Goal: Task Accomplishment & Management: Manage account settings

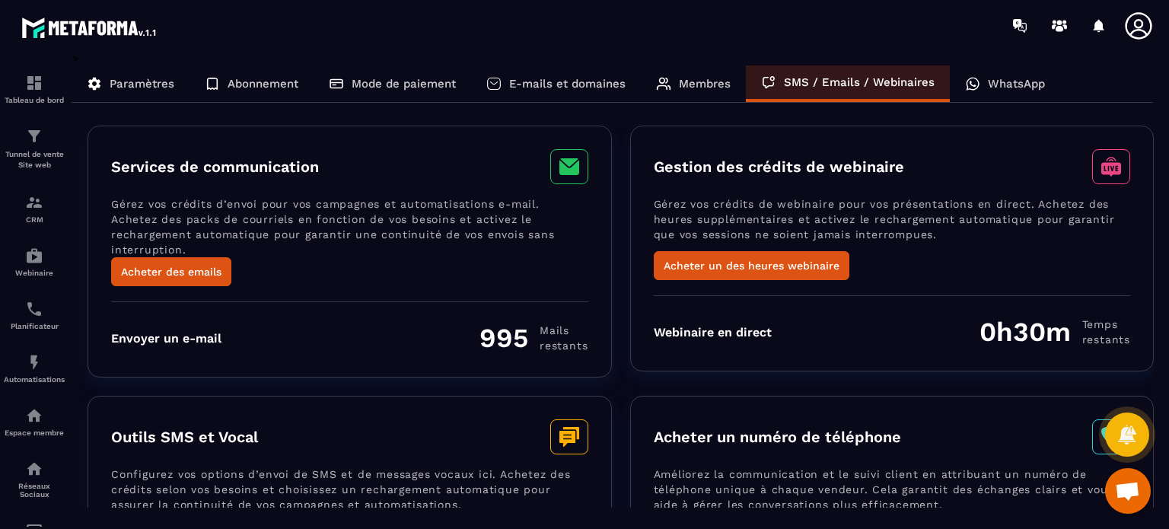
click at [352, 72] on div "Mode de paiement" at bounding box center [393, 83] width 158 height 37
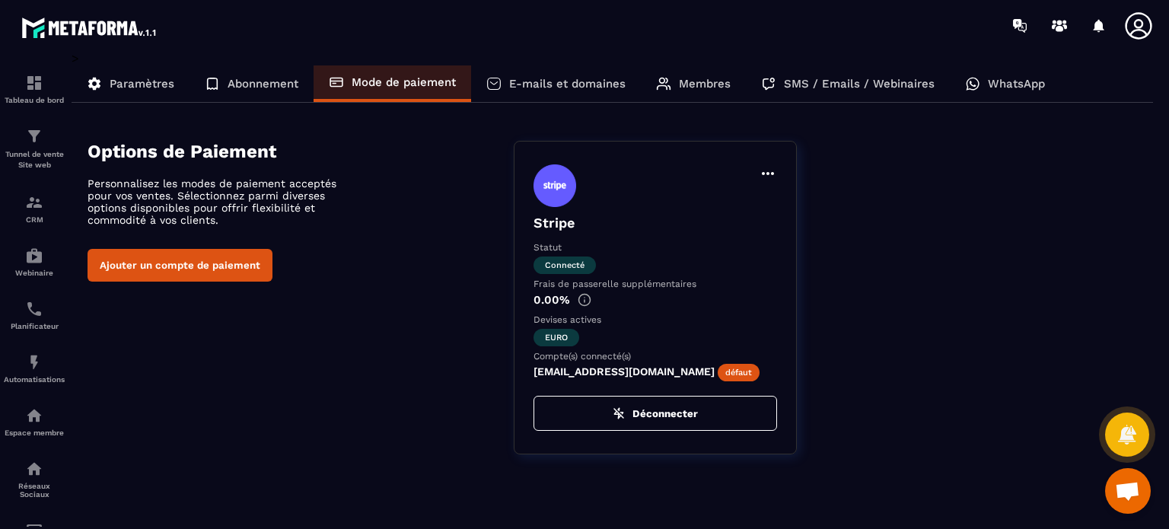
click at [714, 88] on p "Membres" at bounding box center [705, 84] width 52 height 14
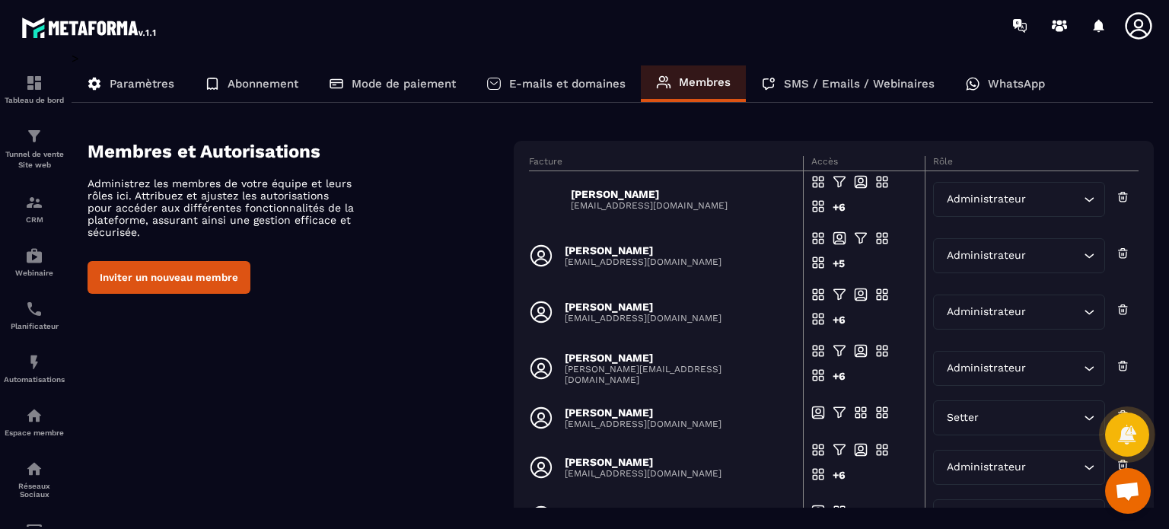
click at [442, 318] on div "Membres et Autorisations Administrez les membres de votre équipe et leurs rôles…" at bounding box center [621, 433] width 1066 height 585
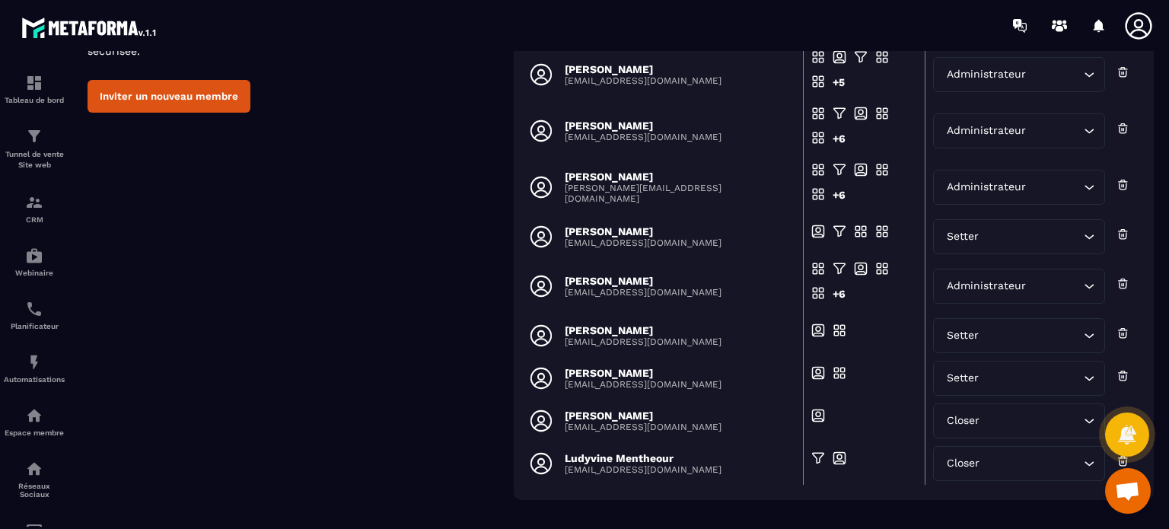
scroll to position [241, 0]
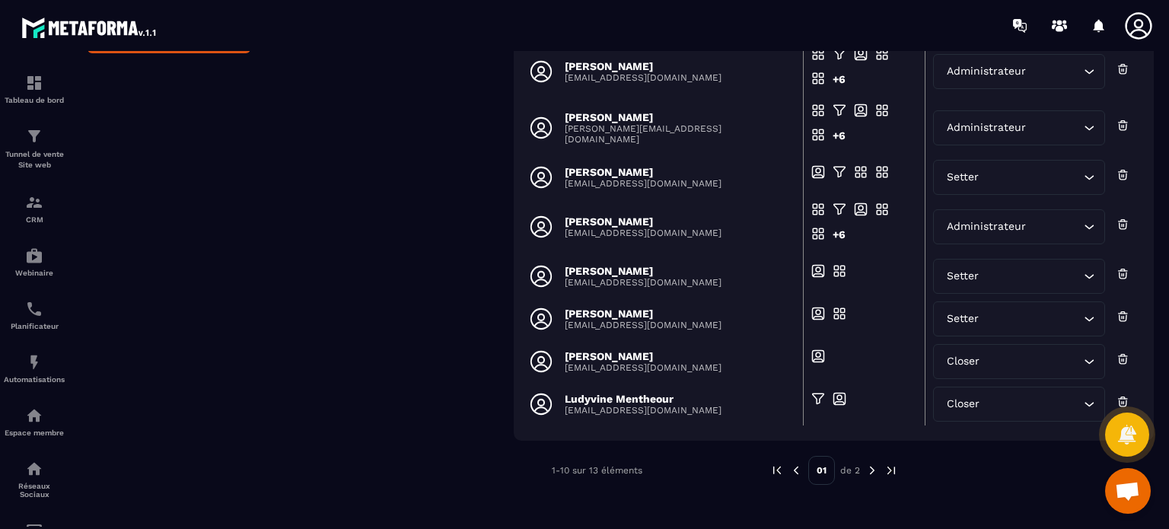
click at [872, 471] on img at bounding box center [873, 471] width 14 height 14
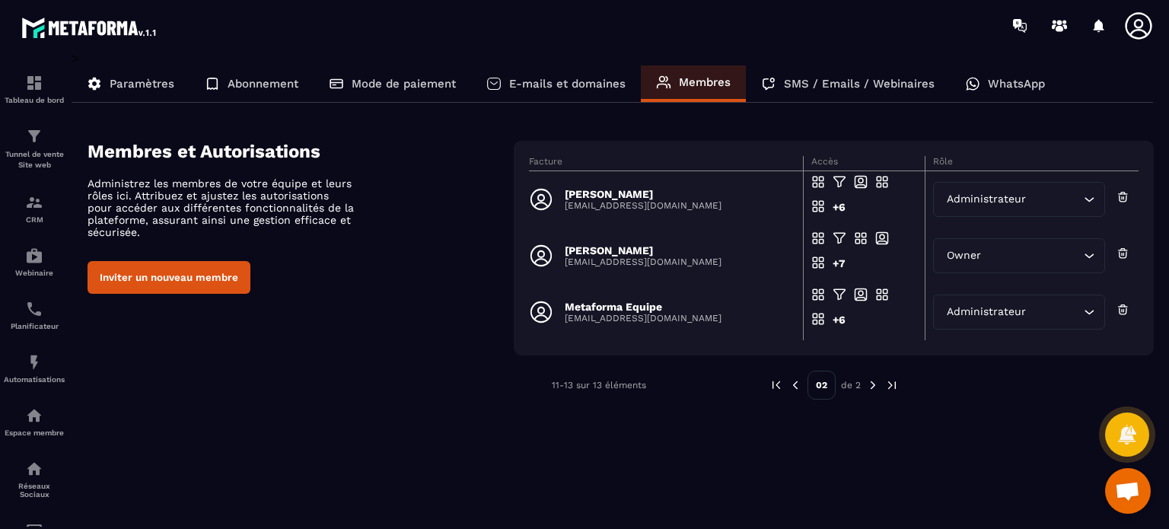
click at [795, 384] on img at bounding box center [796, 385] width 14 height 14
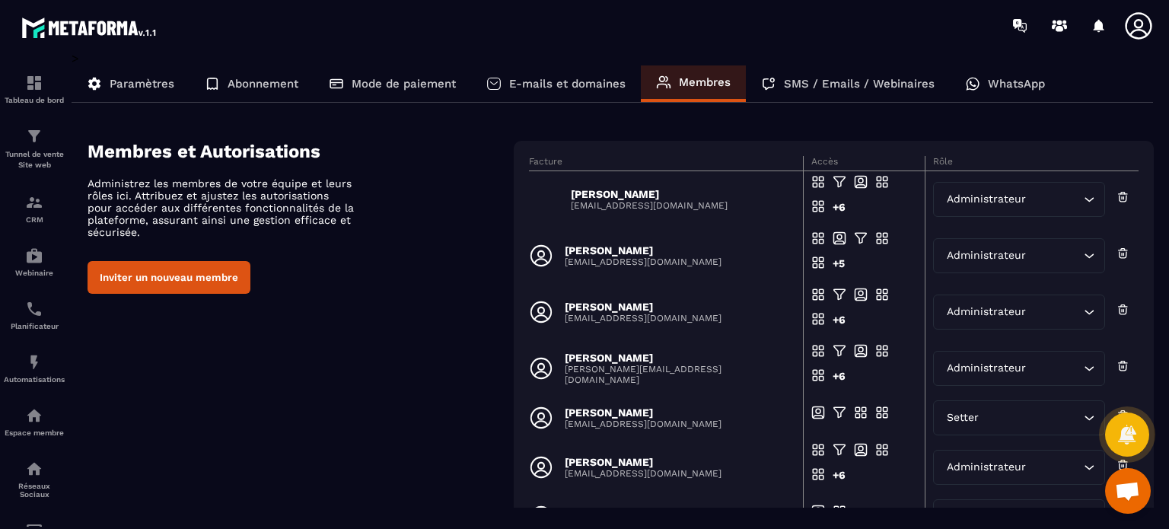
click at [365, 395] on div "Membres et Autorisations Administrez les membres de votre équipe et leurs rôles…" at bounding box center [621, 433] width 1066 height 585
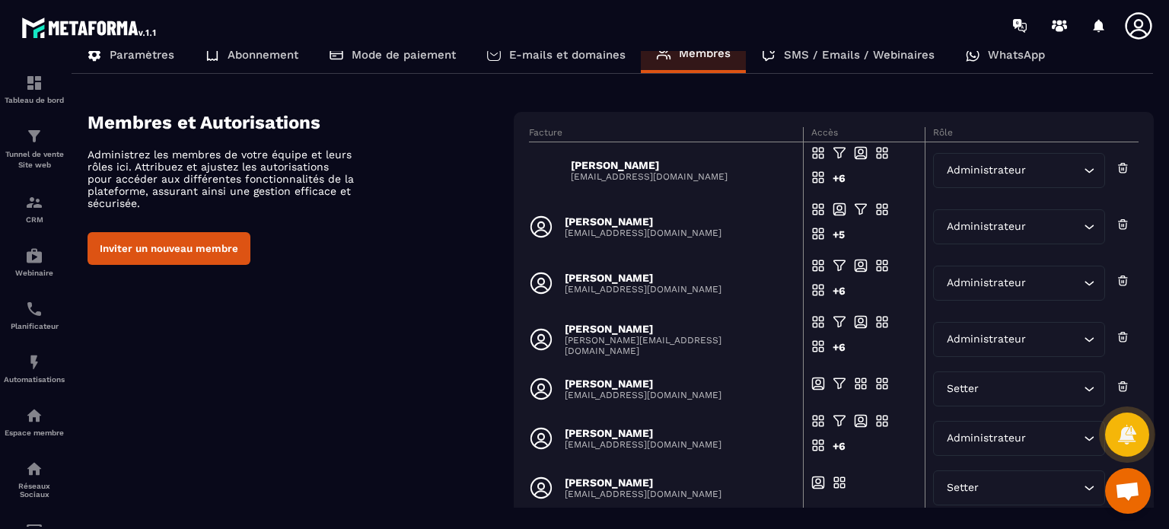
scroll to position [27, 0]
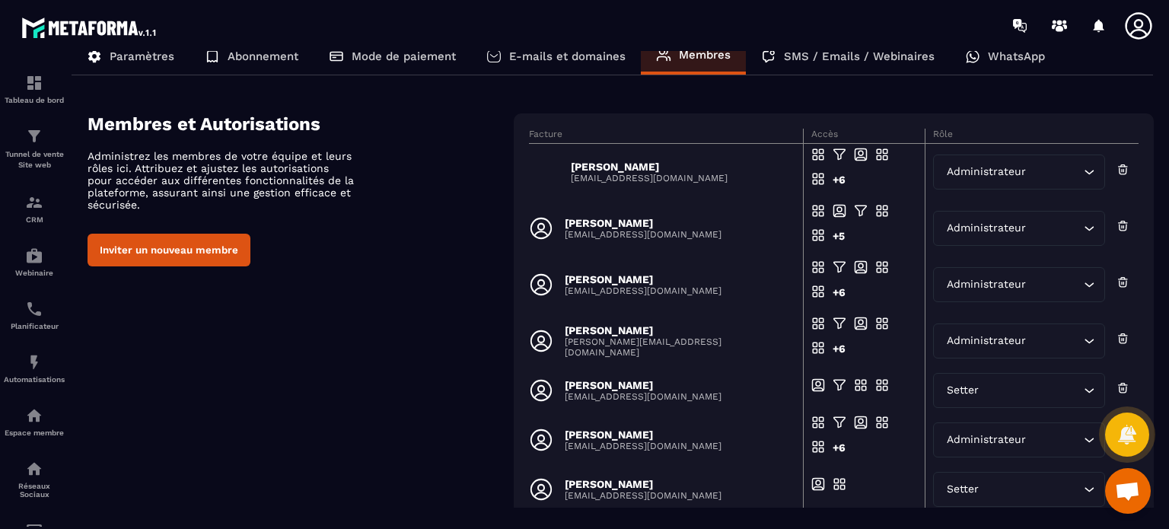
click at [391, 270] on div "Membres et Autorisations Administrez les membres de votre équipe et leurs rôles…" at bounding box center [621, 405] width 1066 height 585
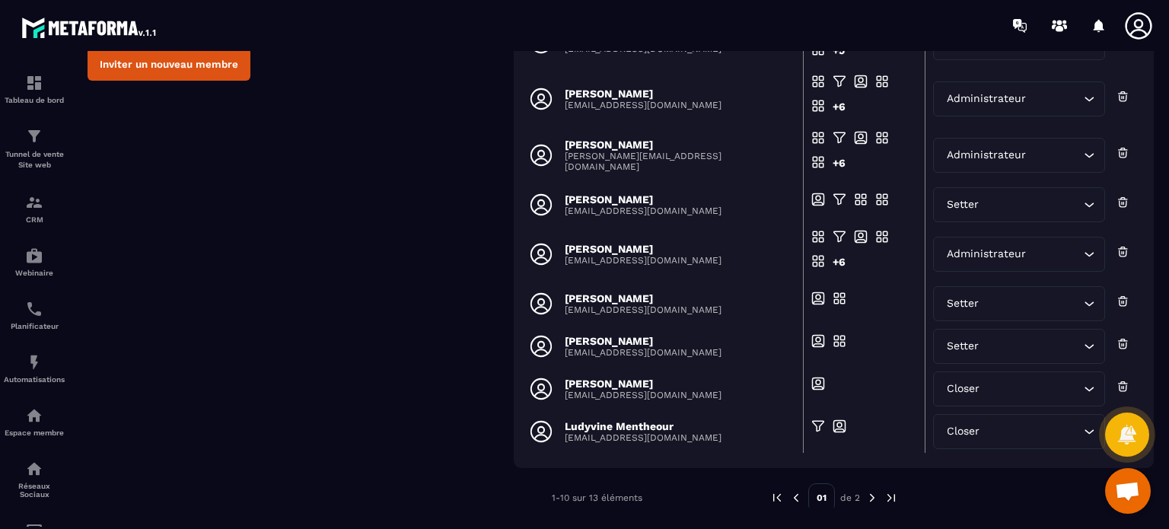
scroll to position [241, 0]
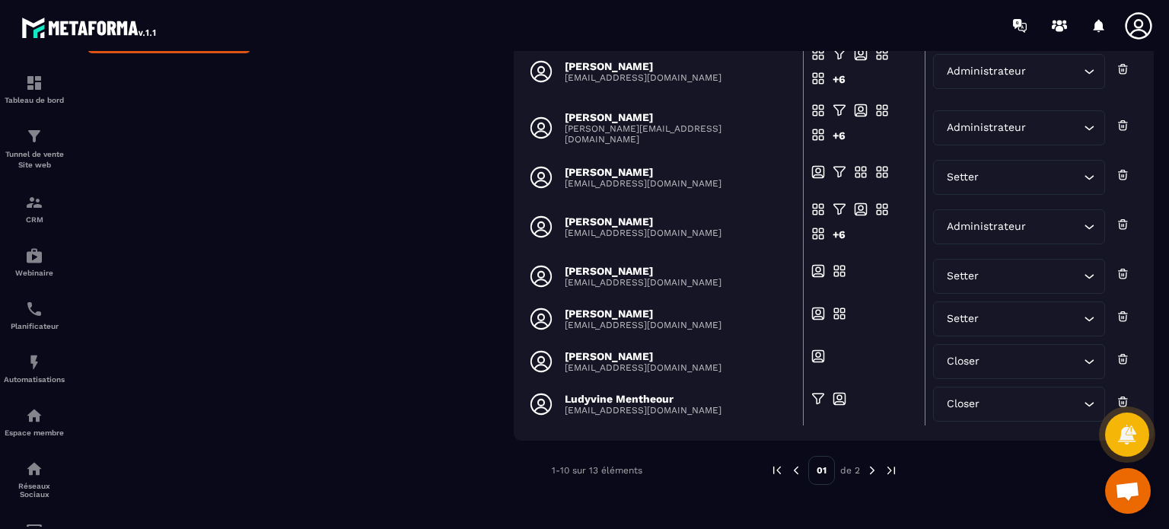
click at [868, 474] on img at bounding box center [873, 471] width 14 height 14
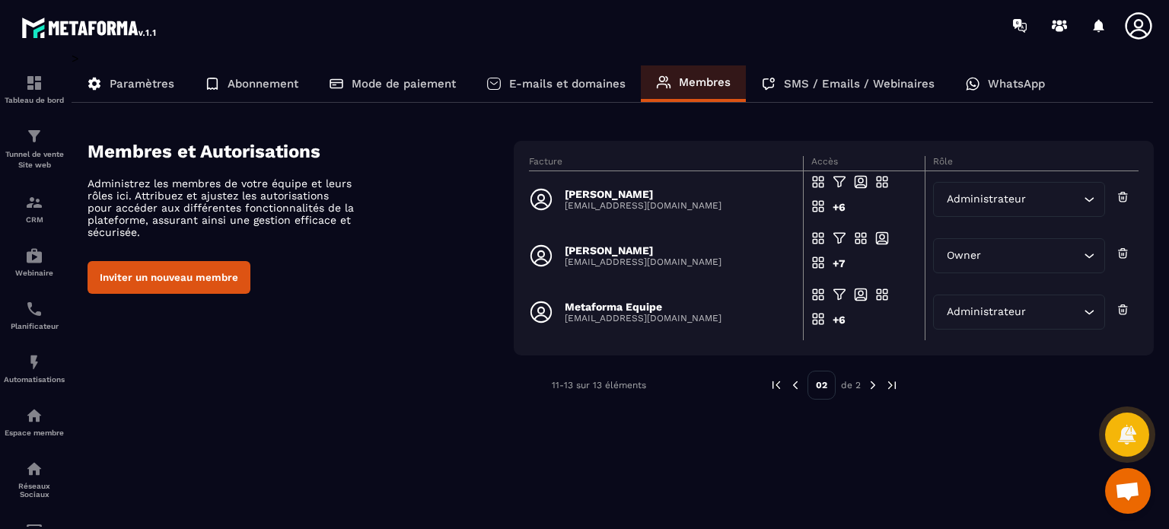
click at [209, 269] on button "Inviter un nouveau membre" at bounding box center [169, 277] width 163 height 33
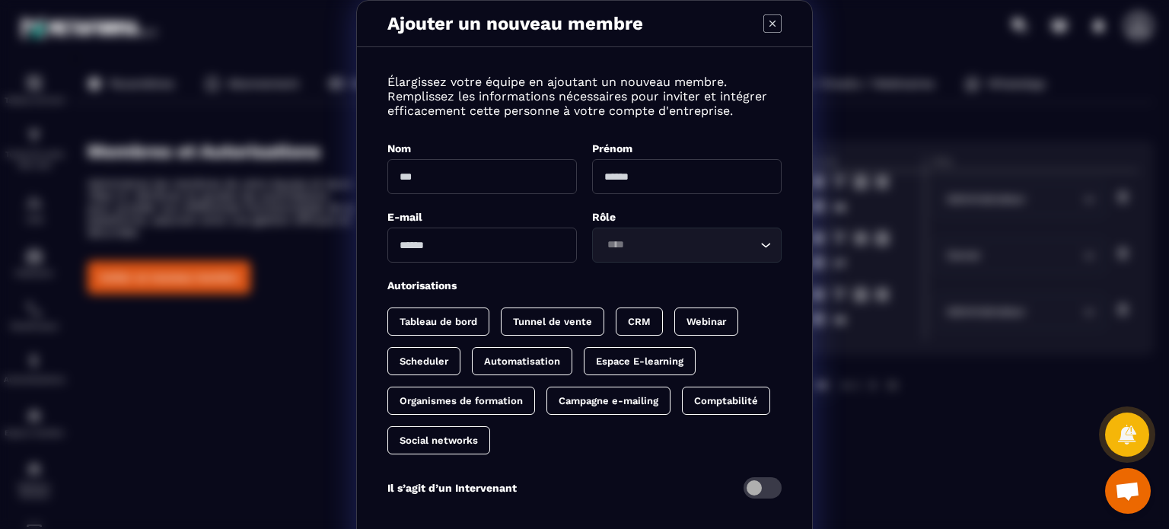
click at [454, 252] on input "Modal window" at bounding box center [482, 245] width 190 height 35
paste input "**********"
type input "**********"
click at [675, 250] on input "Search for option" at bounding box center [679, 245] width 155 height 17
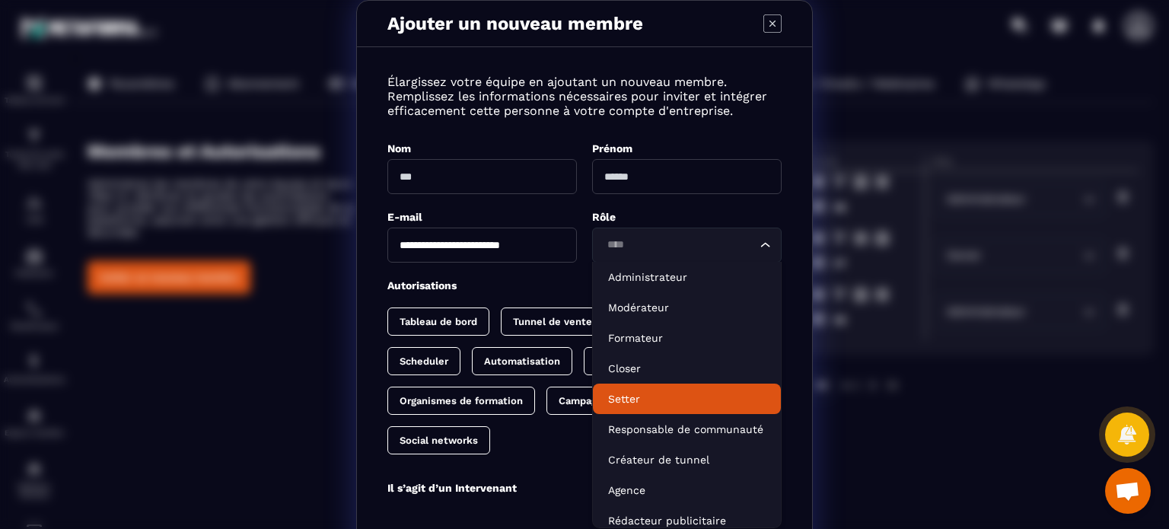
click at [624, 398] on p "Setter" at bounding box center [687, 398] width 158 height 15
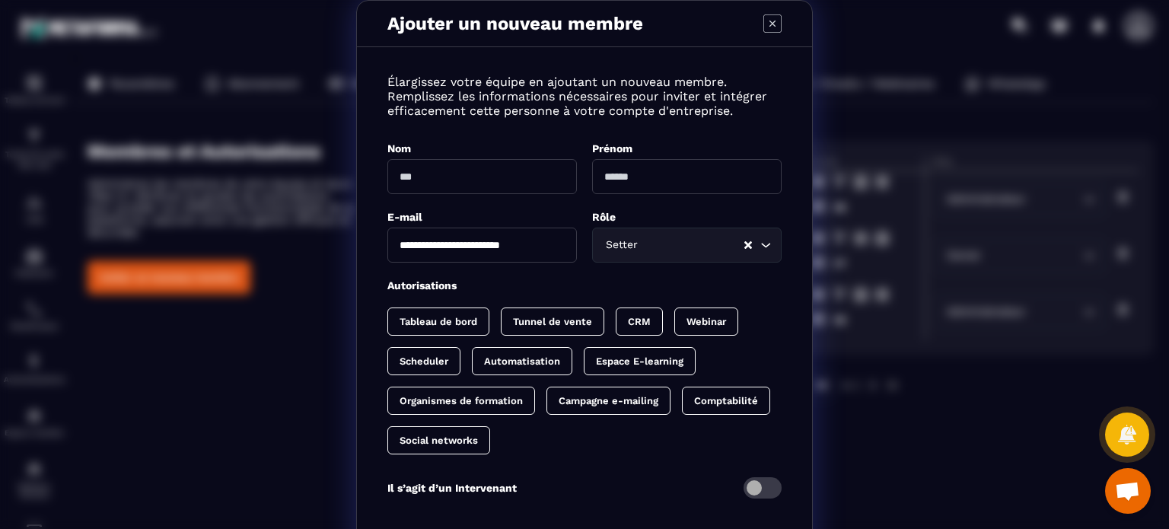
click at [492, 187] on input "Modal window" at bounding box center [482, 176] width 190 height 35
type input "**"
click at [610, 185] on input "Modal window" at bounding box center [687, 176] width 190 height 35
type input "******"
click at [674, 310] on div "CRM" at bounding box center [706, 322] width 64 height 28
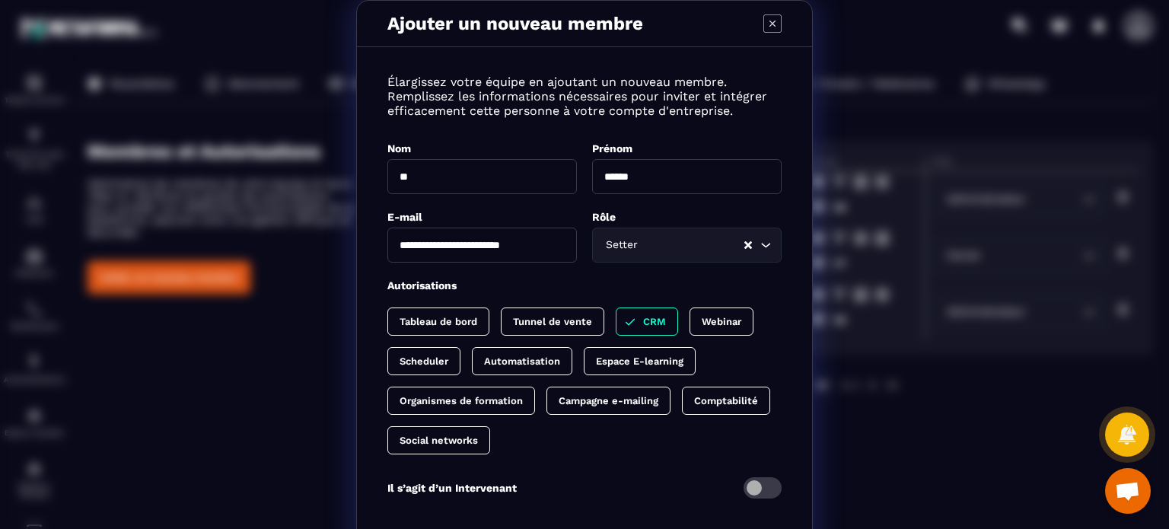
click at [539, 316] on p "Tunnel de vente" at bounding box center [552, 321] width 79 height 11
click at [438, 325] on p "Tableau de bord" at bounding box center [439, 321] width 78 height 11
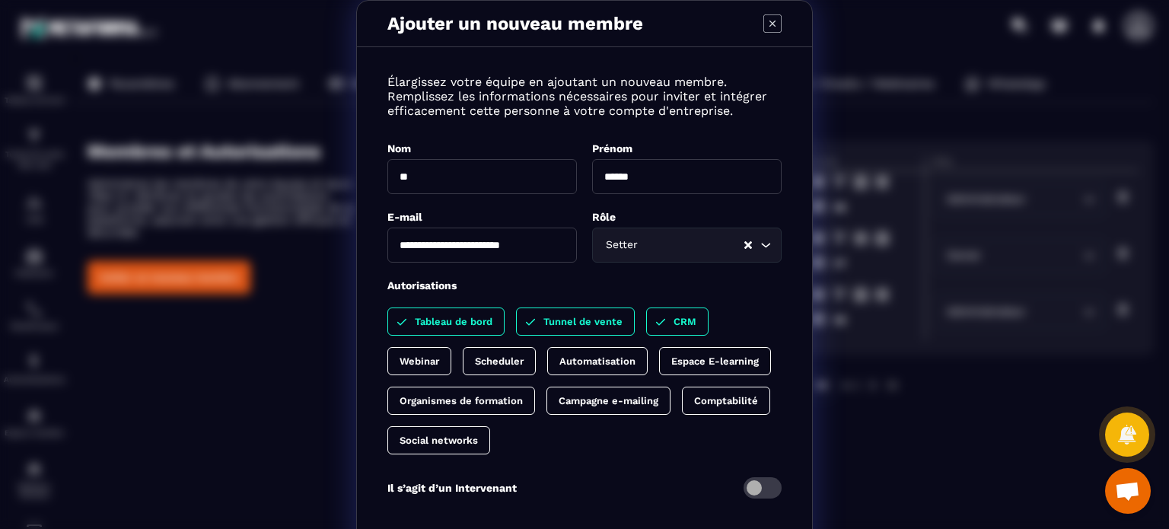
click at [547, 352] on div "Scheduler" at bounding box center [597, 361] width 100 height 28
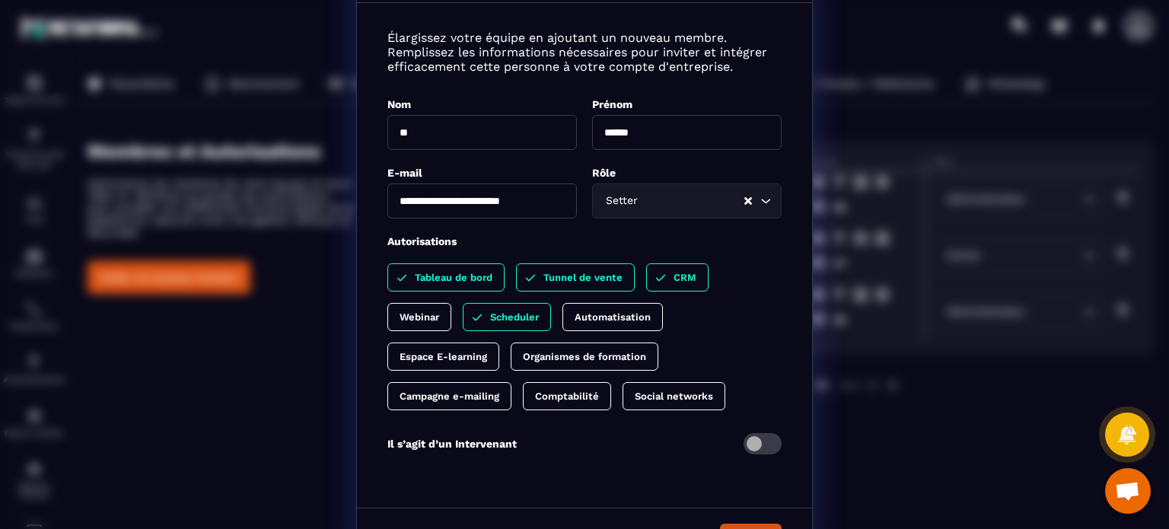
scroll to position [87, 0]
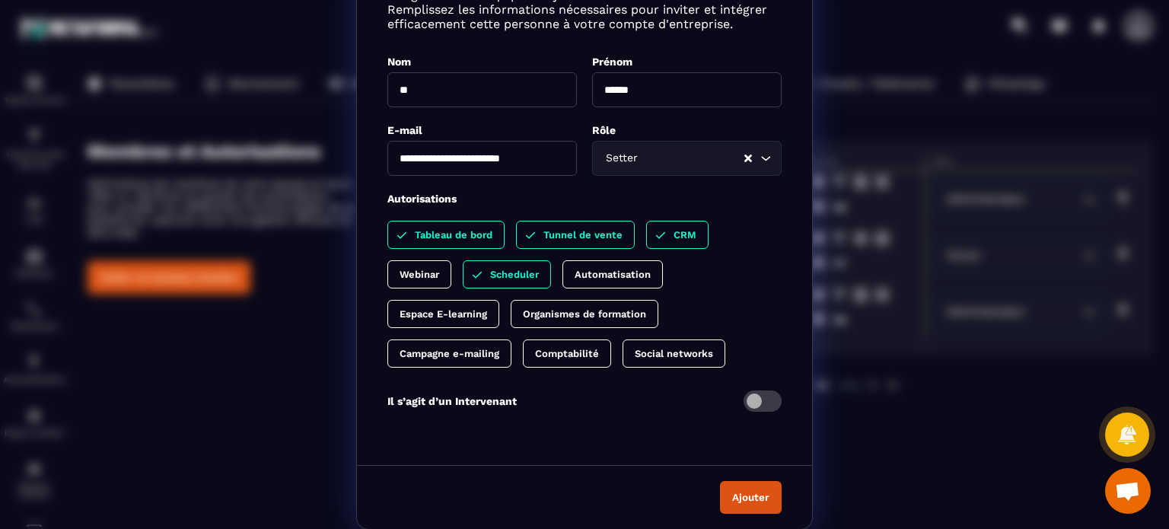
click at [759, 487] on button "Ajouter" at bounding box center [751, 497] width 62 height 33
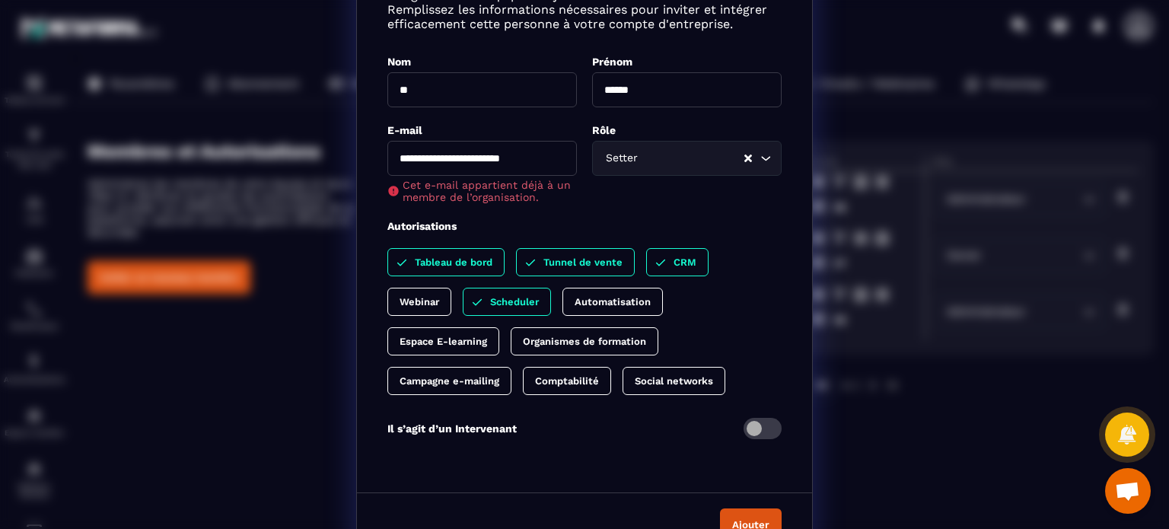
click at [548, 218] on div "Autorisations" at bounding box center [584, 225] width 394 height 14
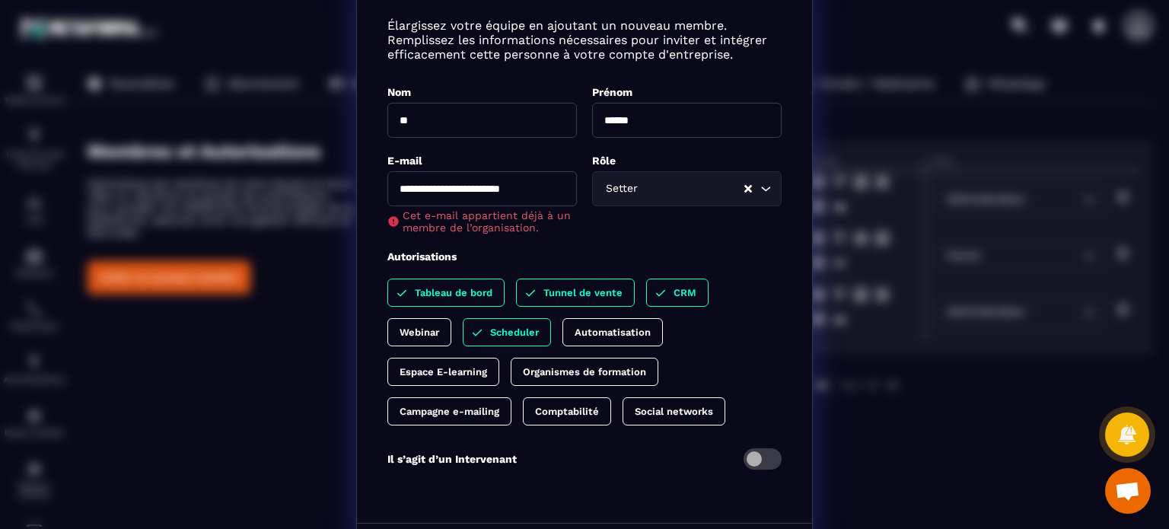
scroll to position [0, 0]
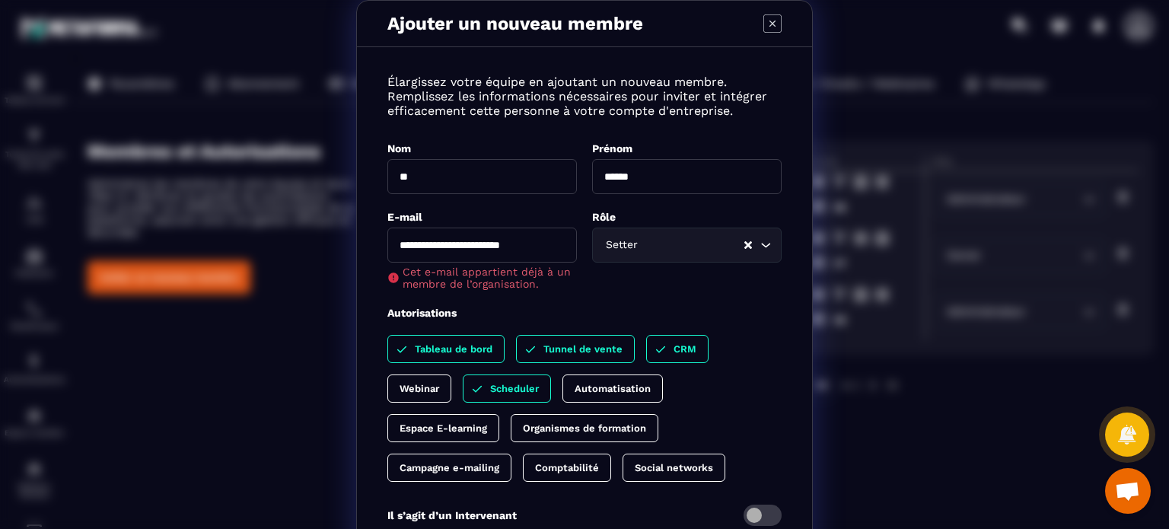
click at [766, 25] on icon "Modal window" at bounding box center [773, 23] width 18 height 18
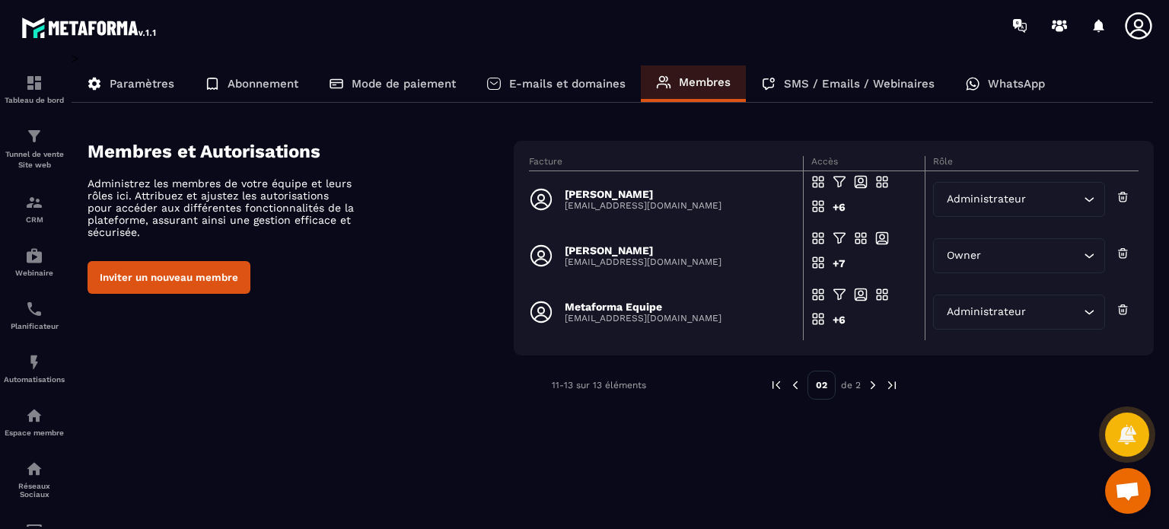
click at [795, 384] on img at bounding box center [796, 385] width 14 height 14
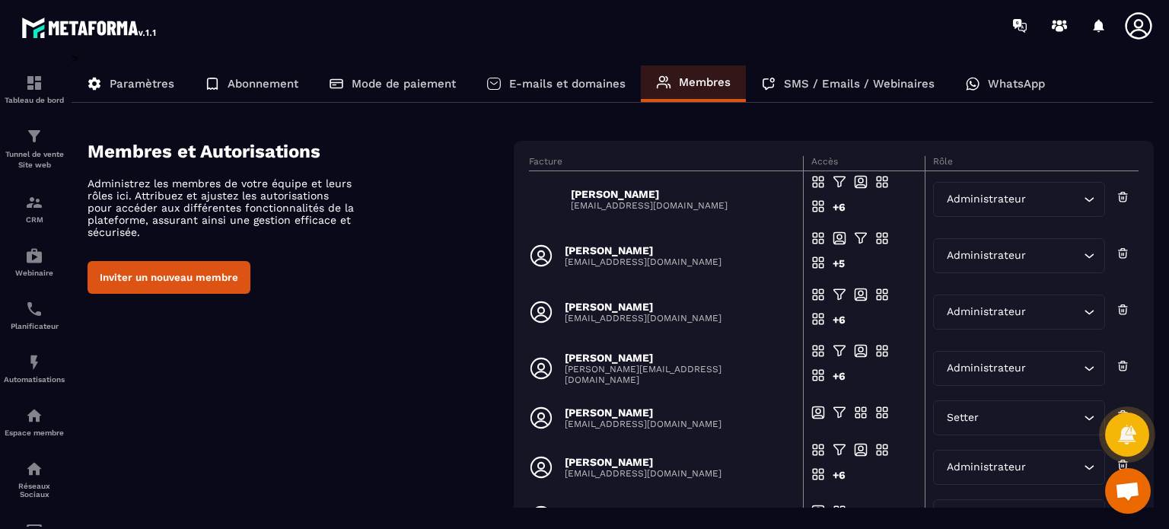
click at [436, 422] on div "Membres et Autorisations Administrez les membres de votre équipe et leurs rôles…" at bounding box center [621, 433] width 1066 height 585
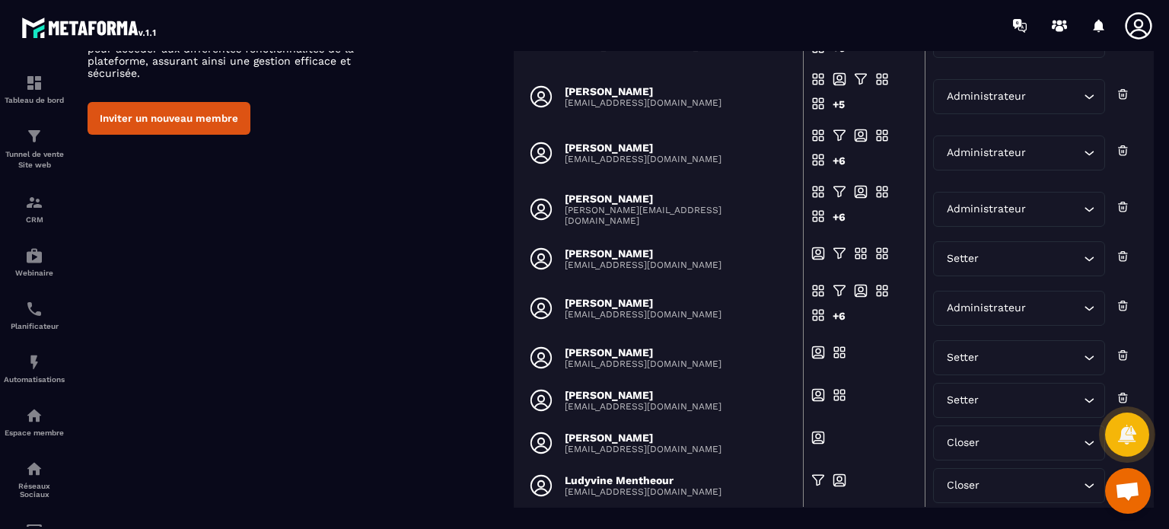
scroll to position [241, 0]
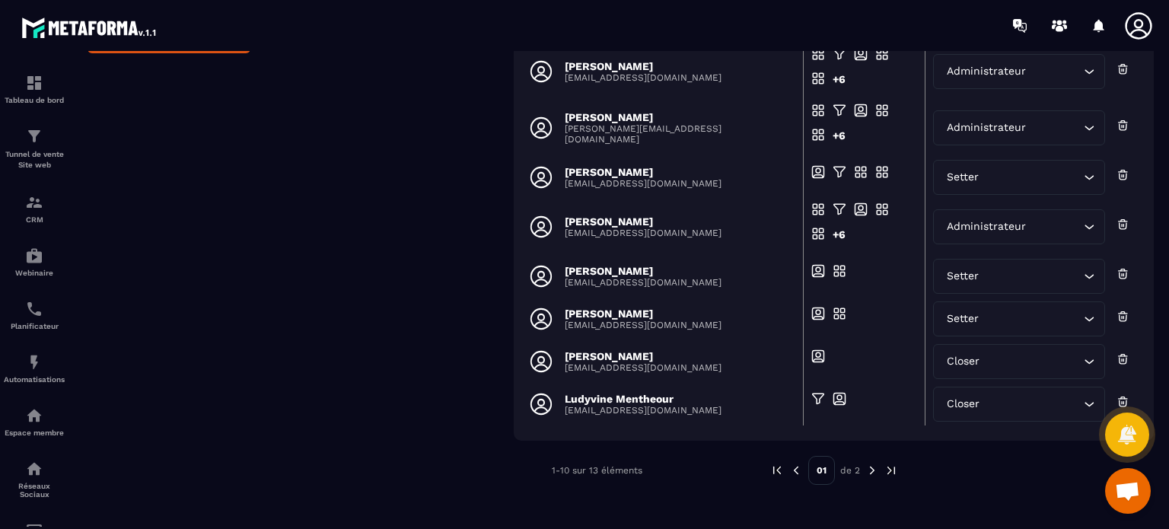
click at [871, 471] on img at bounding box center [873, 471] width 14 height 14
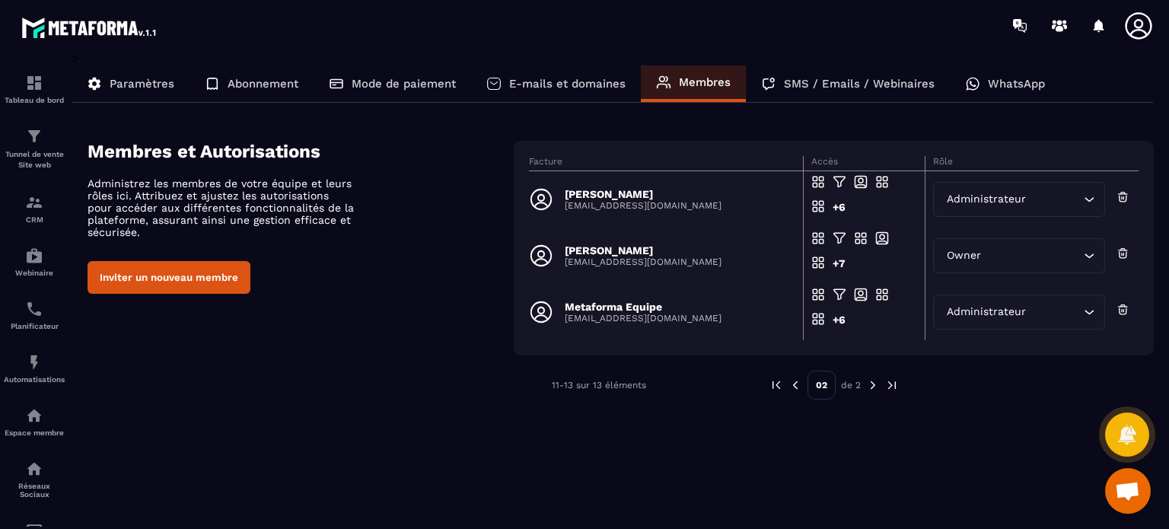
scroll to position [0, 0]
click at [25, 231] on link "CRM" at bounding box center [34, 208] width 61 height 53
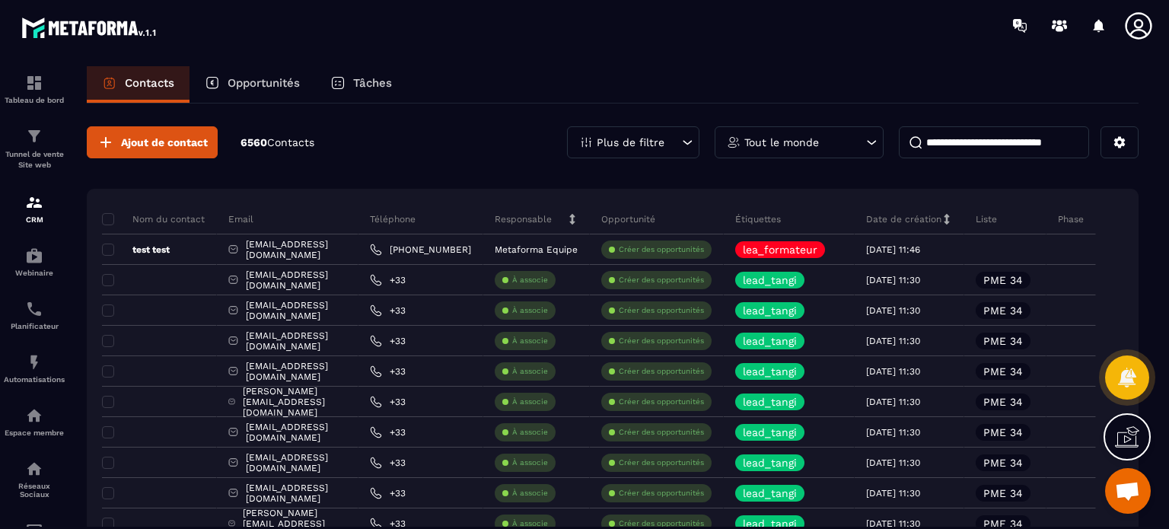
click at [937, 148] on input at bounding box center [994, 142] width 190 height 32
paste input "**********"
type input "**********"
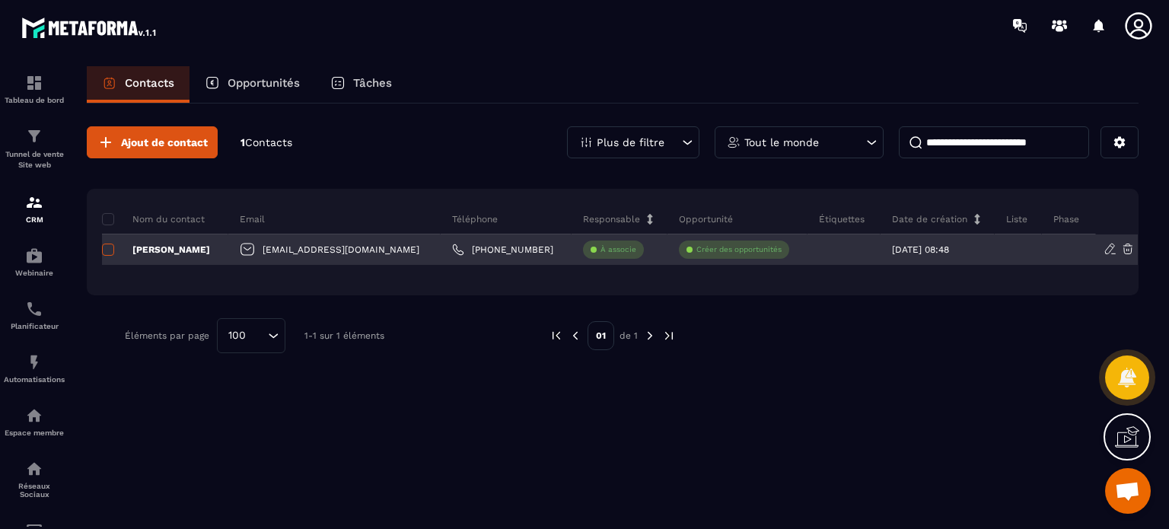
click at [107, 246] on span at bounding box center [108, 250] width 12 height 12
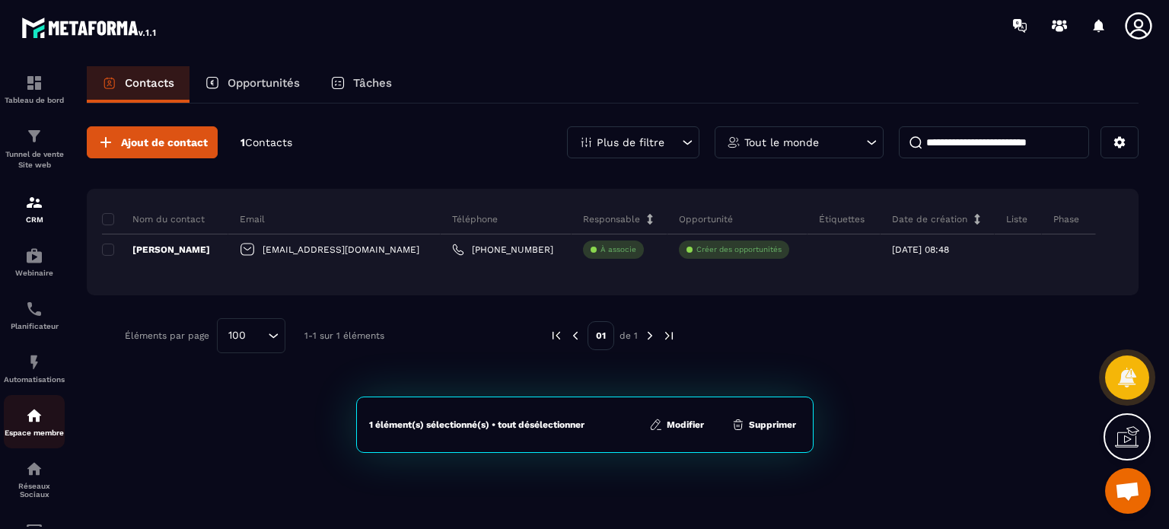
click at [21, 437] on p "Espace membre" at bounding box center [34, 433] width 61 height 8
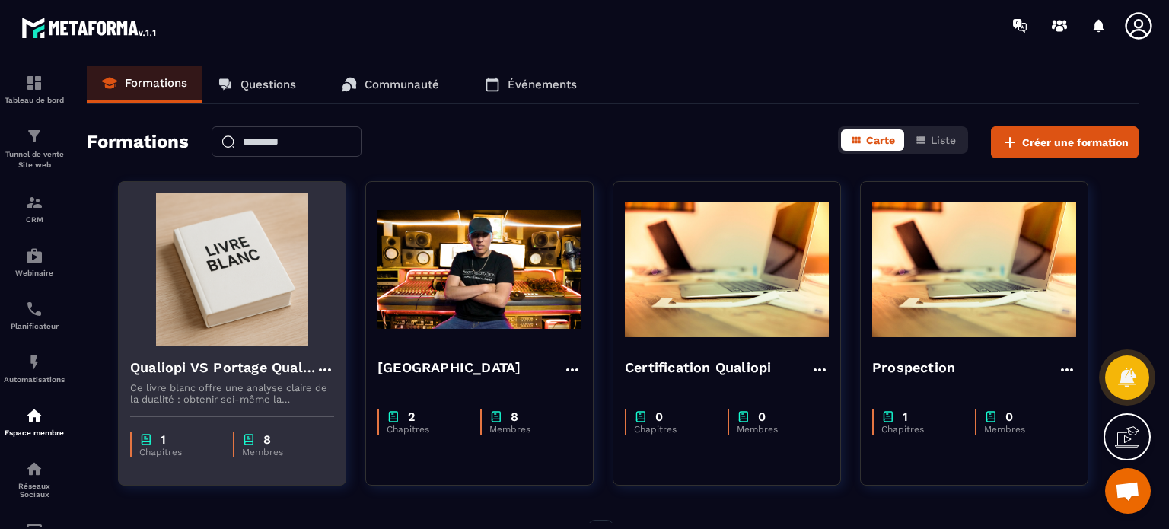
click at [260, 442] on div "8" at bounding box center [280, 439] width 77 height 14
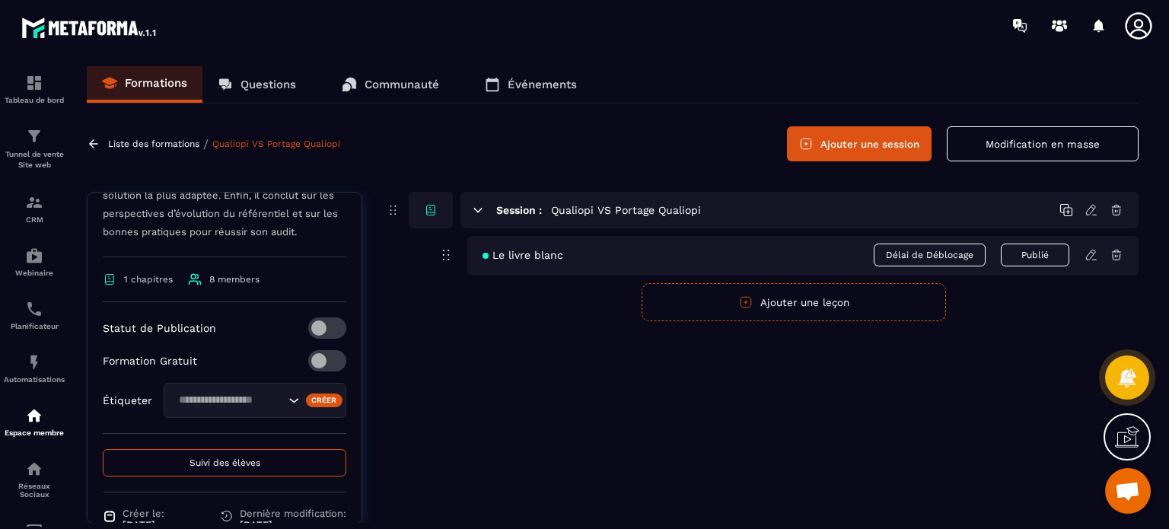
scroll to position [618, 0]
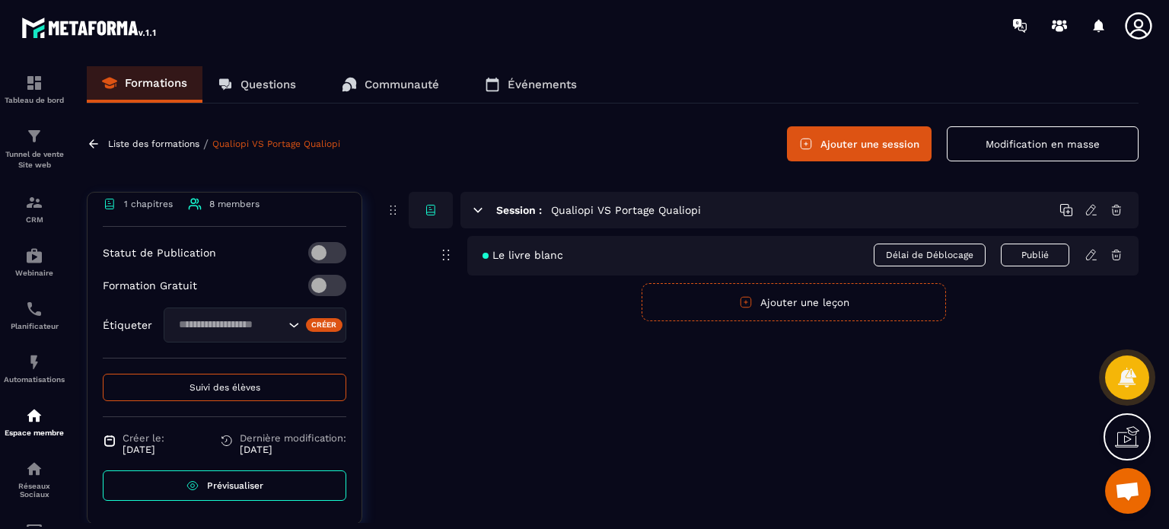
click at [194, 386] on span "Suivi des élèves" at bounding box center [225, 387] width 71 height 11
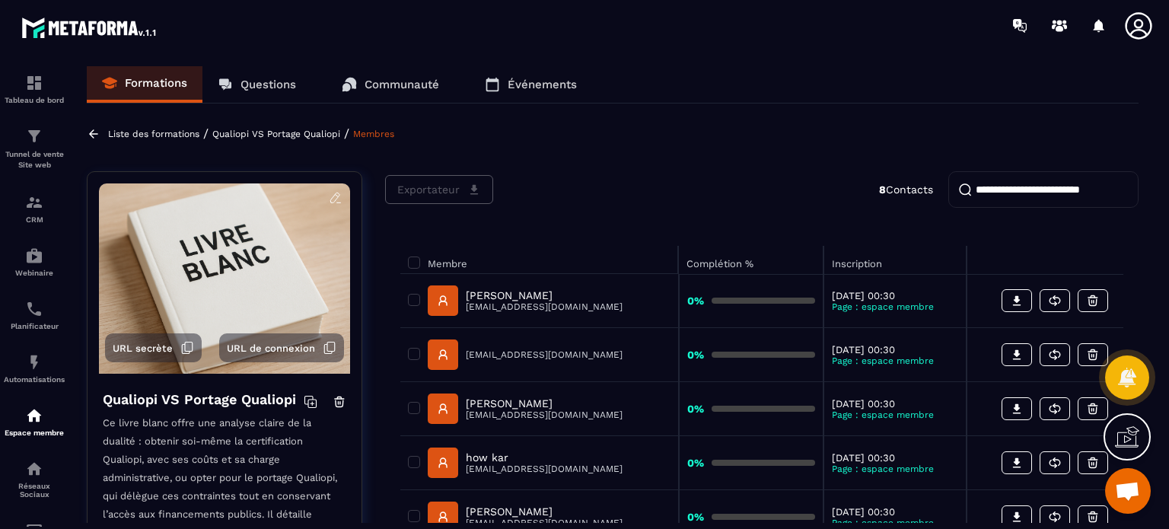
click at [982, 190] on input "search" at bounding box center [1043, 189] width 190 height 37
paste input "**********"
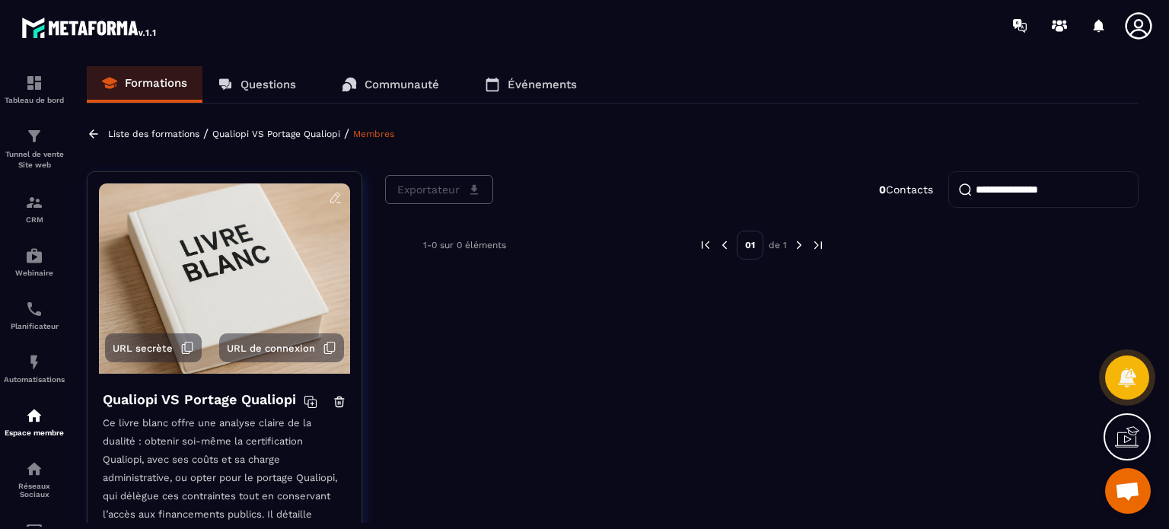
type input "**********"
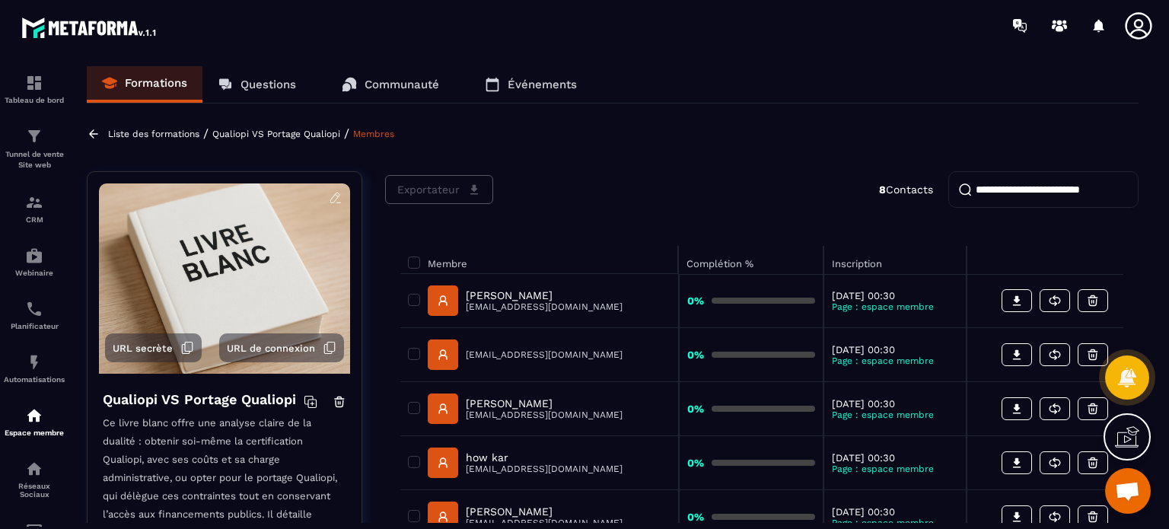
click at [580, 231] on div "Membre Complétion % Inscription [PERSON_NAME] [EMAIL_ADDRESS][DOMAIN_NAME] 0% […" at bounding box center [762, 476] width 754 height 490
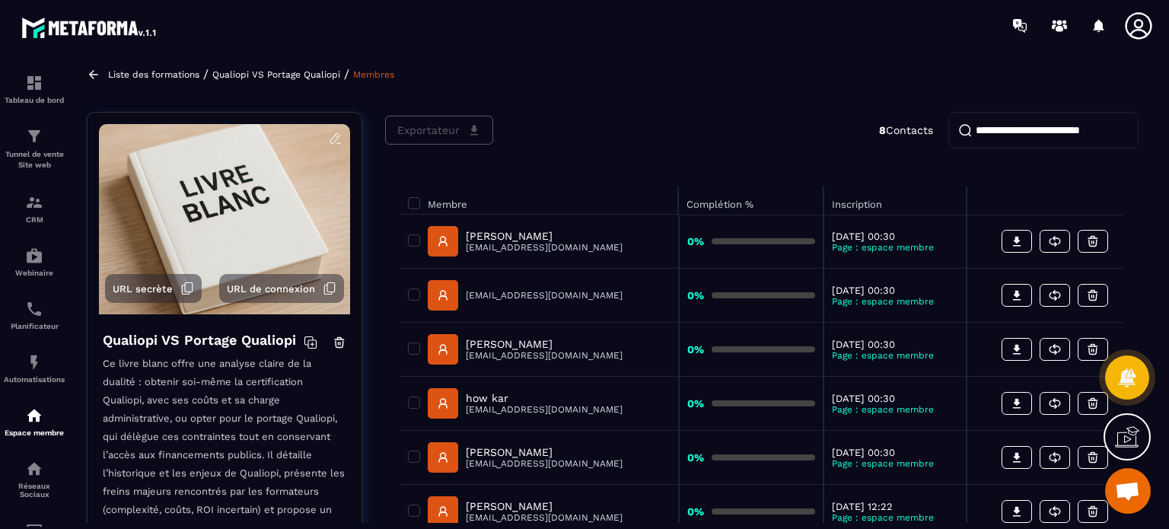
scroll to position [61, 0]
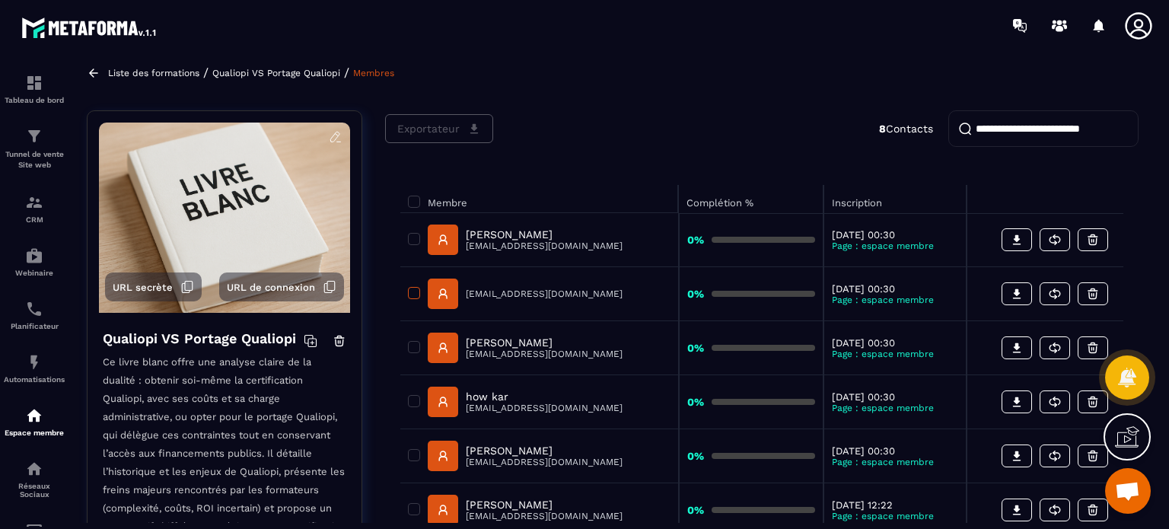
click at [410, 292] on span at bounding box center [414, 293] width 12 height 12
click at [1086, 291] on button at bounding box center [1093, 293] width 30 height 23
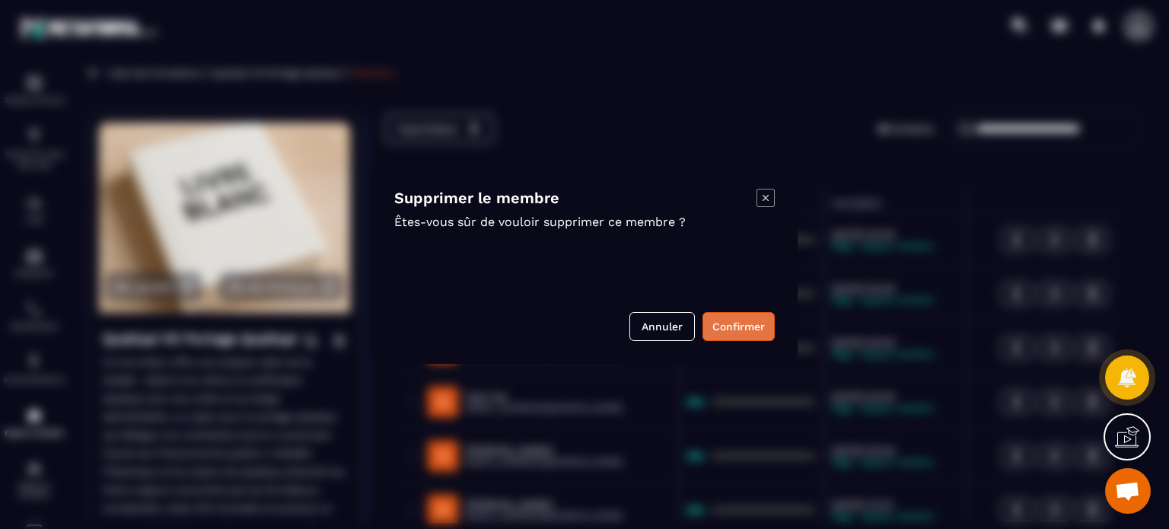
click at [722, 327] on button "Confirmer" at bounding box center [739, 326] width 72 height 29
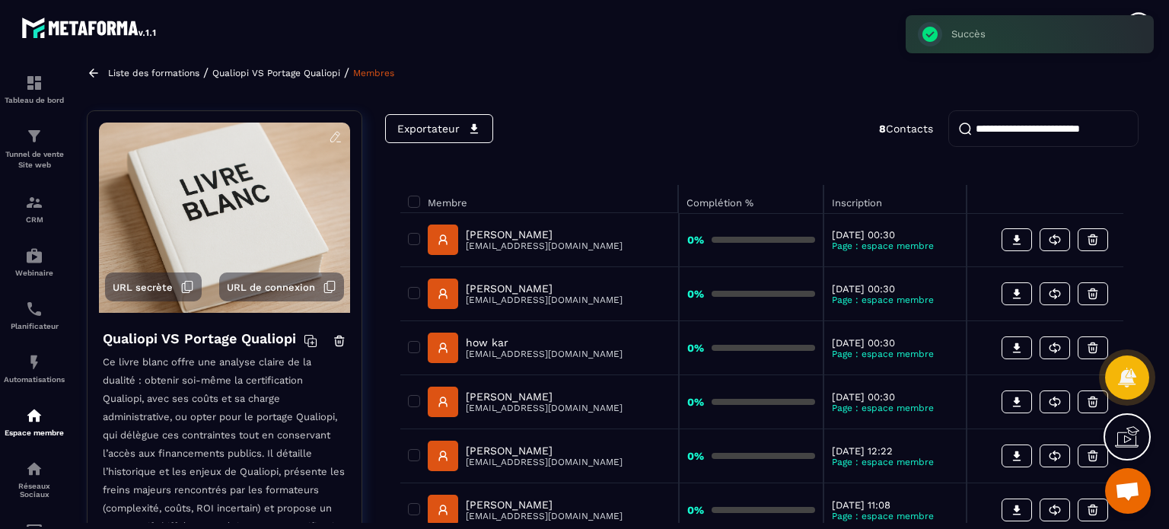
click at [1137, 11] on icon at bounding box center [1139, 26] width 30 height 30
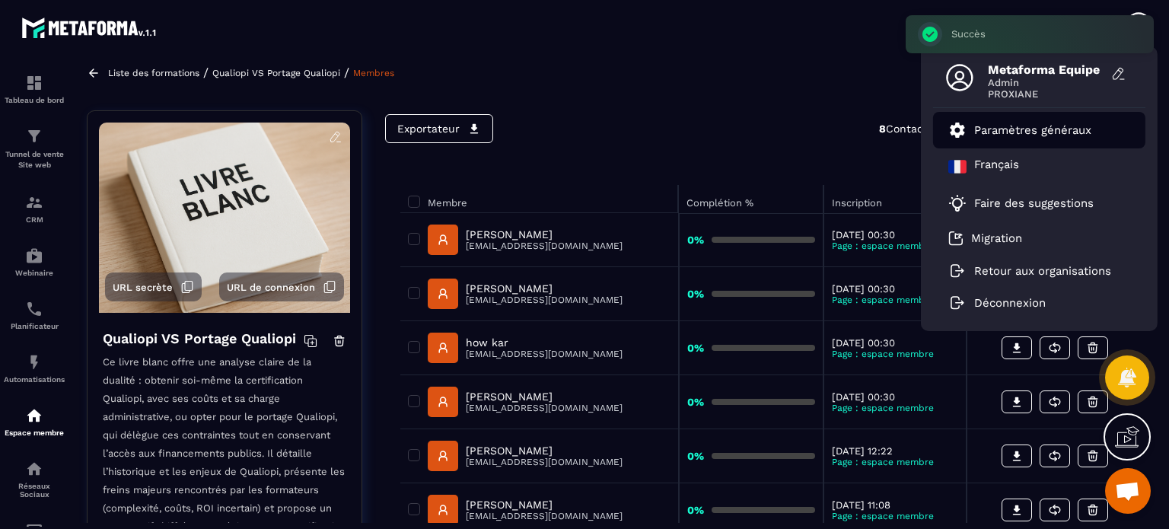
click at [1042, 137] on link "Paramètres généraux" at bounding box center [1019, 130] width 143 height 18
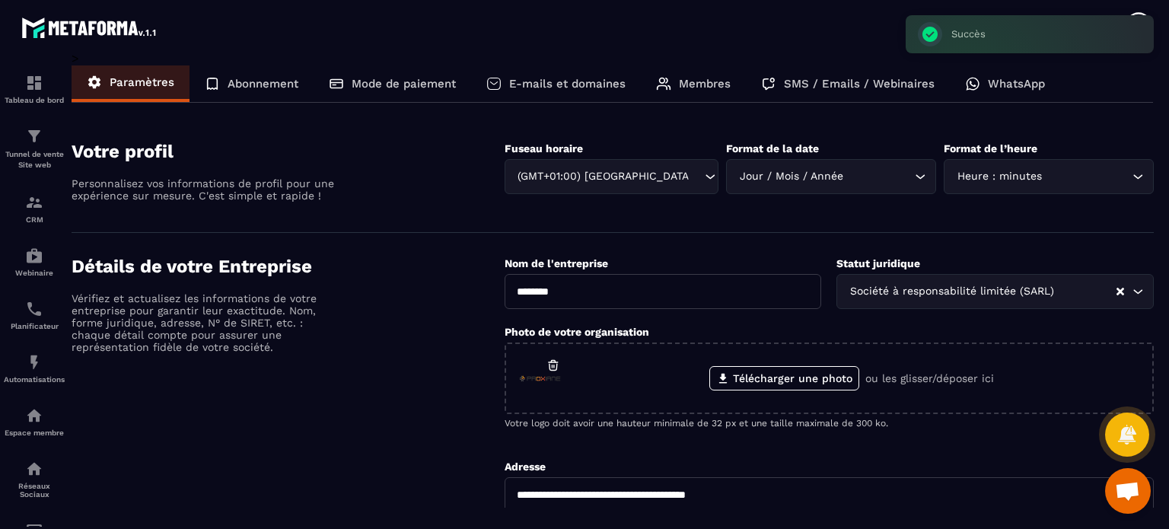
click at [697, 81] on p "Membres" at bounding box center [705, 84] width 52 height 14
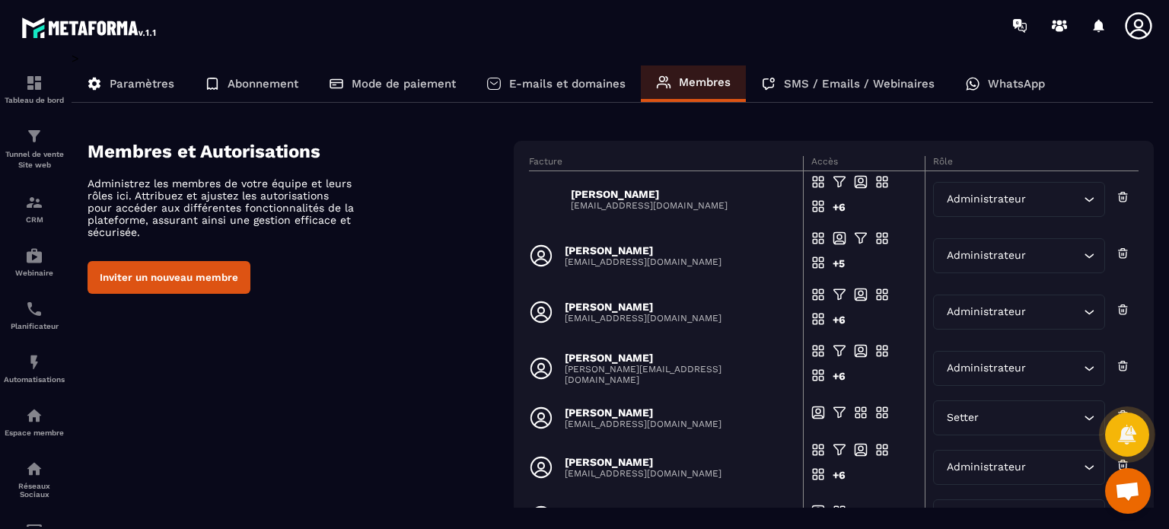
click at [214, 288] on button "Inviter un nouveau membre" at bounding box center [169, 277] width 163 height 33
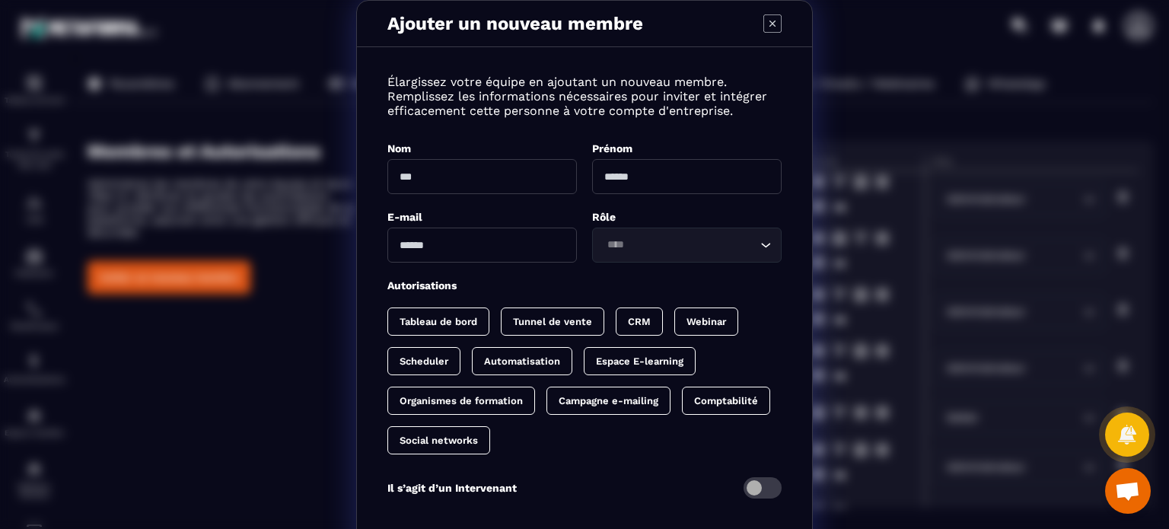
click at [486, 249] on input "Modal window" at bounding box center [482, 245] width 190 height 35
paste input "**********"
type input "**********"
click at [489, 181] on input "Modal window" at bounding box center [482, 176] width 190 height 35
type input "**"
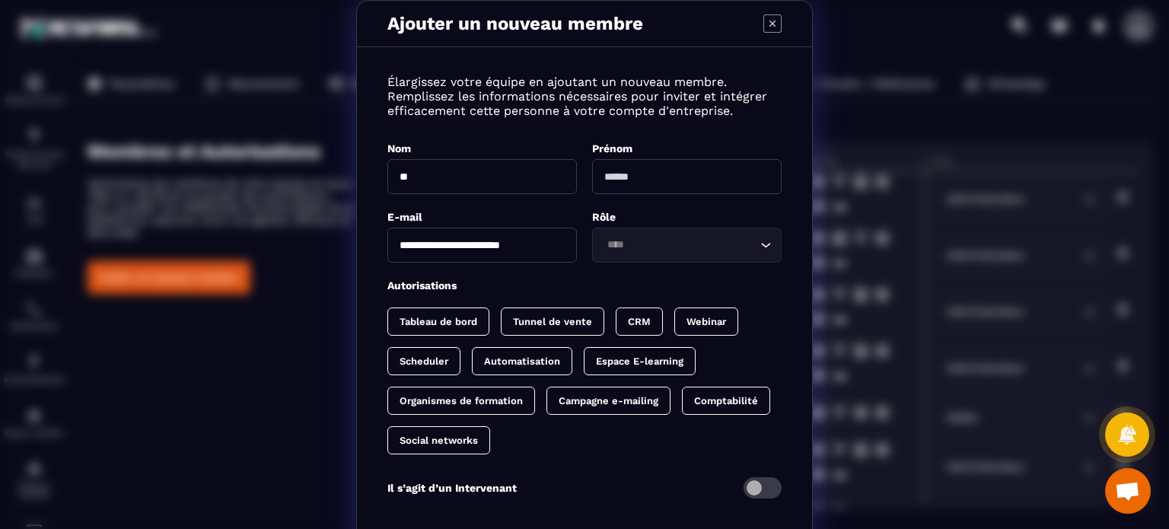
click at [614, 180] on input "Modal window" at bounding box center [687, 176] width 190 height 35
type input "**"
click at [633, 267] on div "**********" at bounding box center [584, 295] width 455 height 467
click at [633, 248] on input "Search for option" at bounding box center [679, 245] width 155 height 17
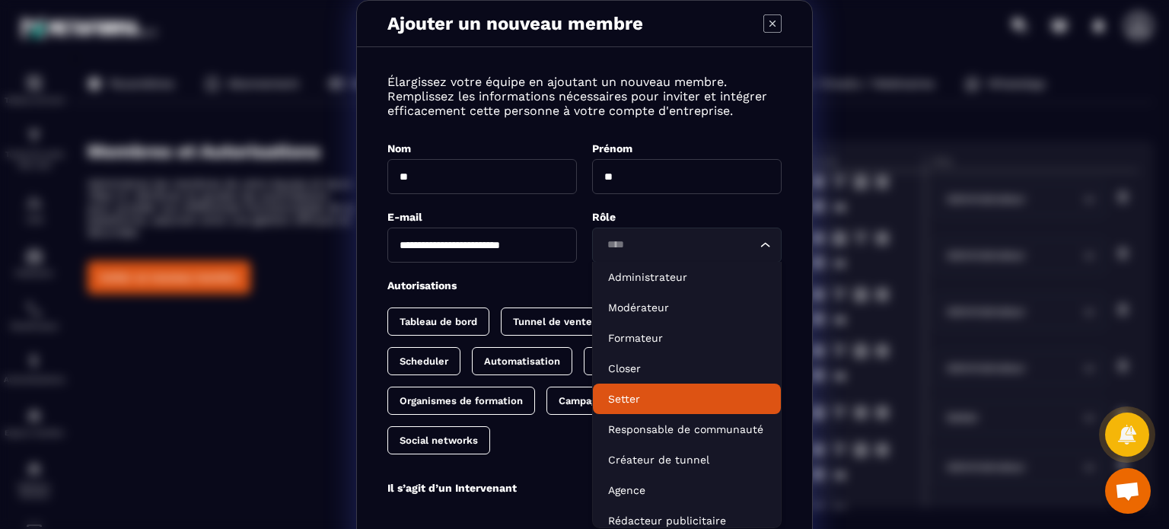
click at [621, 399] on p "Setter" at bounding box center [687, 398] width 158 height 15
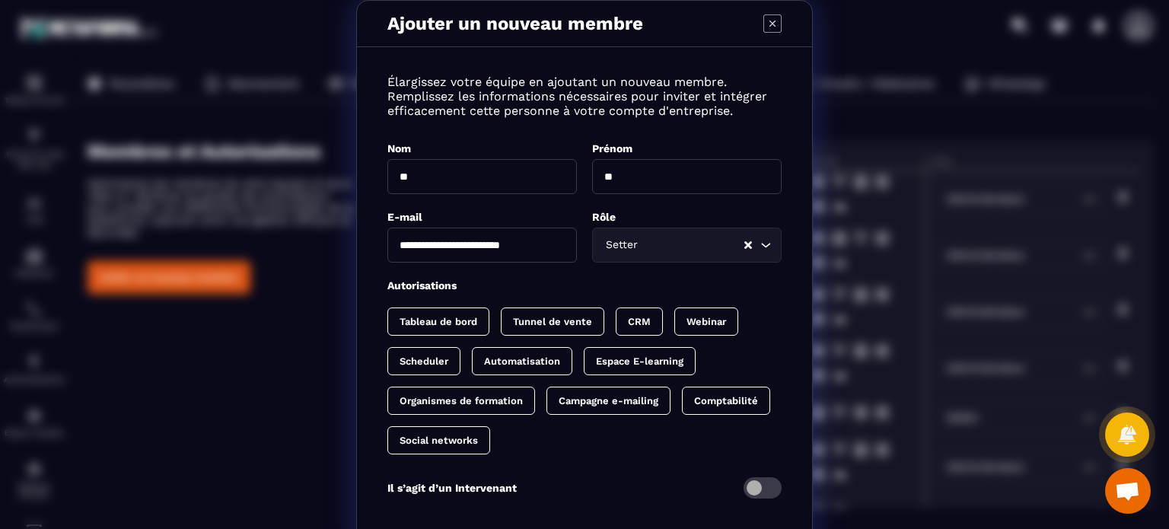
click at [522, 362] on p "Automatisation" at bounding box center [522, 360] width 76 height 11
click at [547, 413] on div "Organismes de formation" at bounding box center [609, 401] width 124 height 28
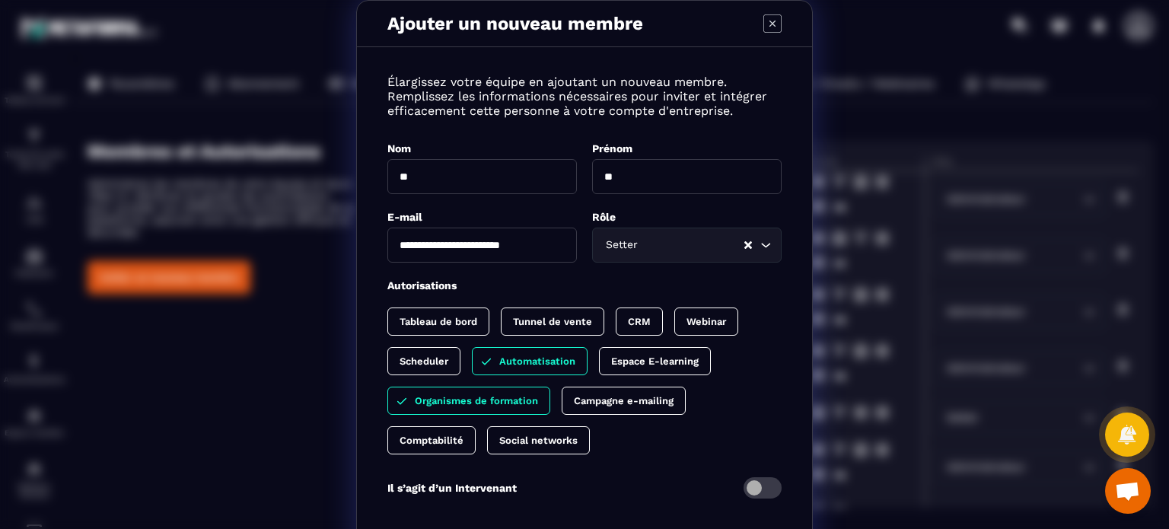
click at [472, 368] on div "Scheduler" at bounding box center [530, 361] width 116 height 28
click at [768, 395] on div "Tableau de bord Tunnel de vente CRM Webinar Scheduler Automatisation Espace E-l…" at bounding box center [584, 381] width 394 height 147
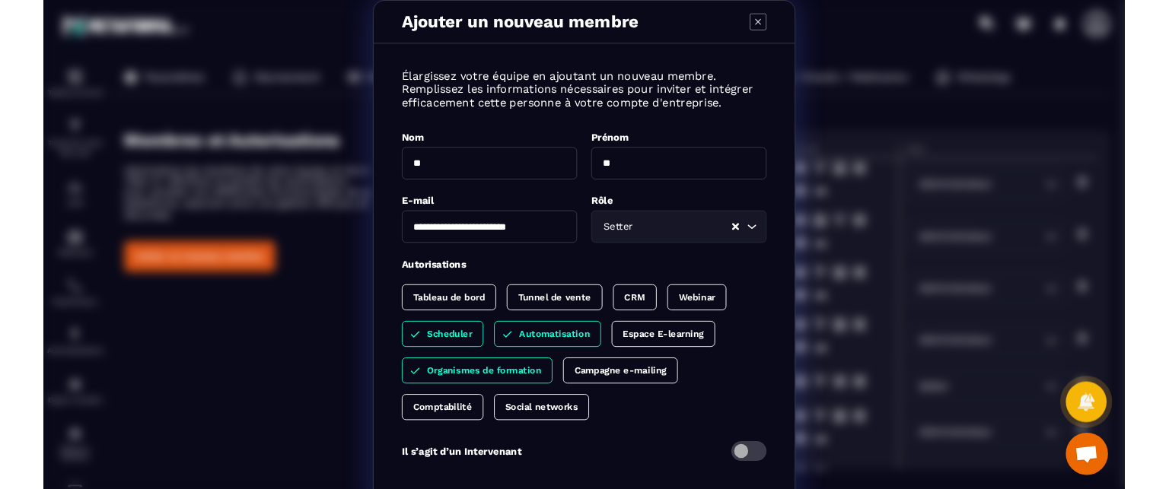
scroll to position [76, 0]
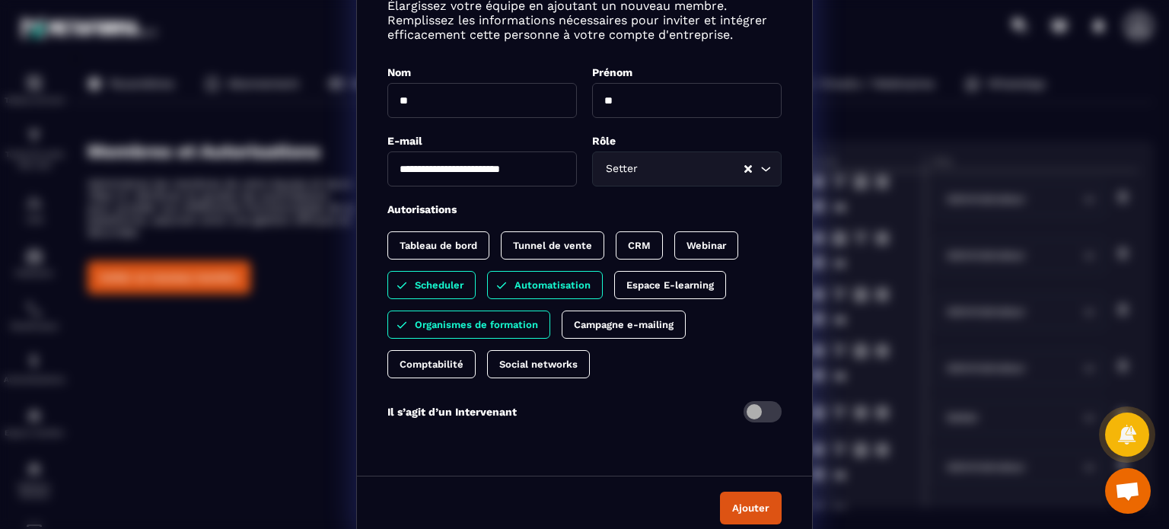
click at [744, 493] on button "Ajouter" at bounding box center [751, 508] width 62 height 33
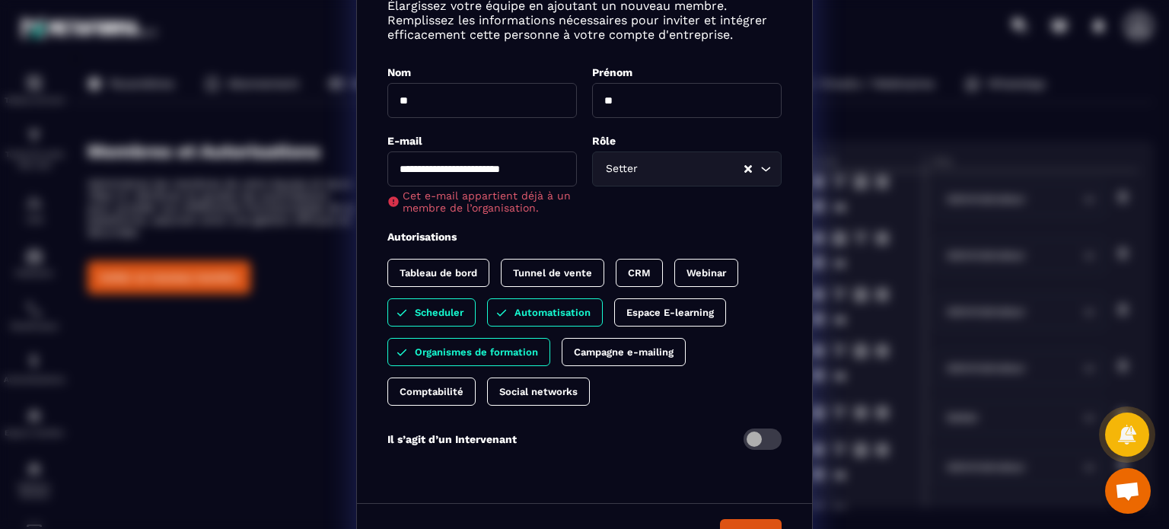
click at [743, 520] on button "Ajouter" at bounding box center [751, 535] width 62 height 33
click at [298, 216] on div "**********" at bounding box center [584, 246] width 1169 height 644
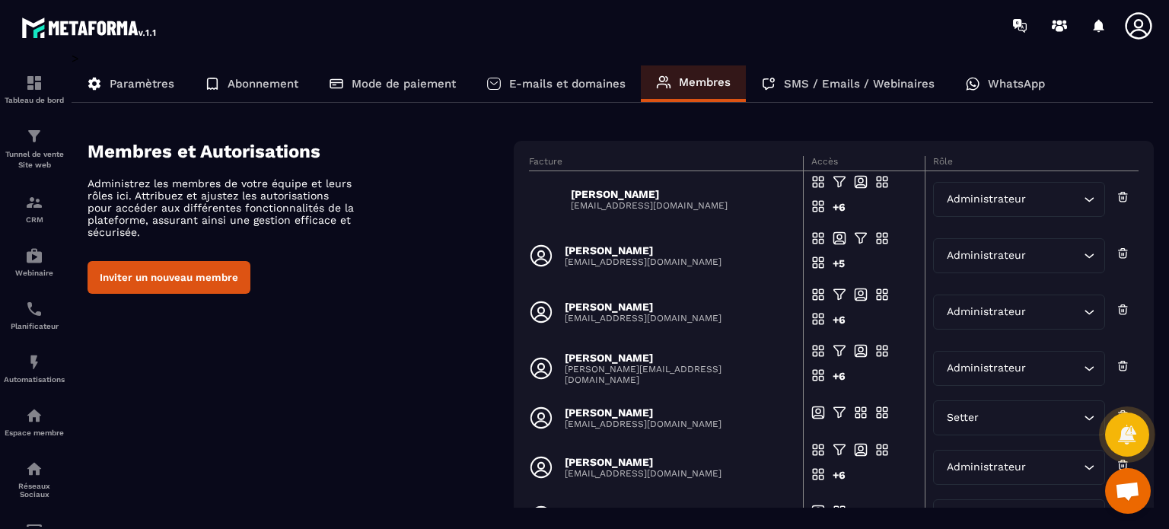
click at [233, 86] on p "Abonnement" at bounding box center [263, 84] width 71 height 14
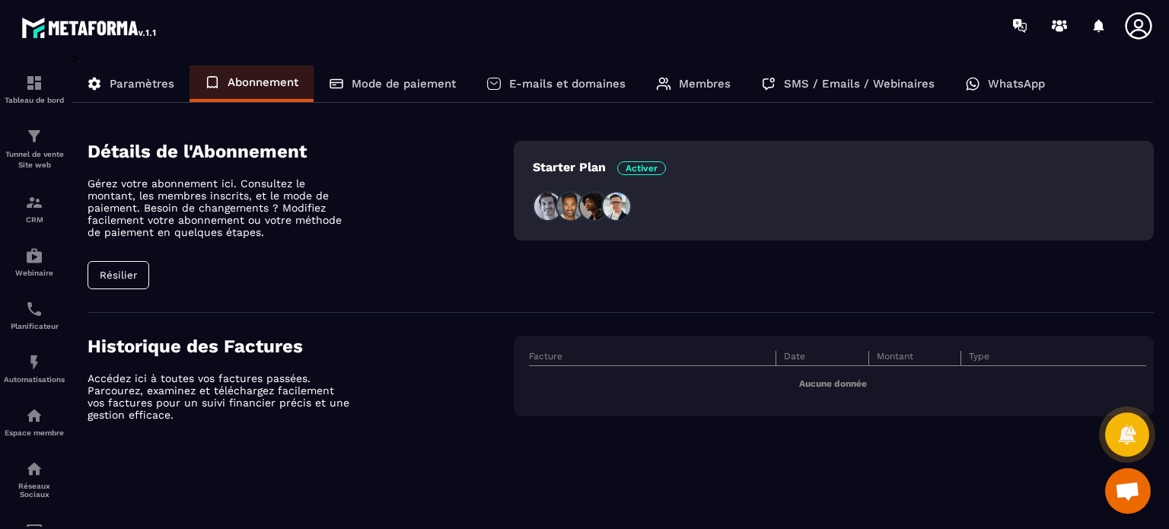
click at [127, 78] on p "Paramètres" at bounding box center [142, 84] width 65 height 14
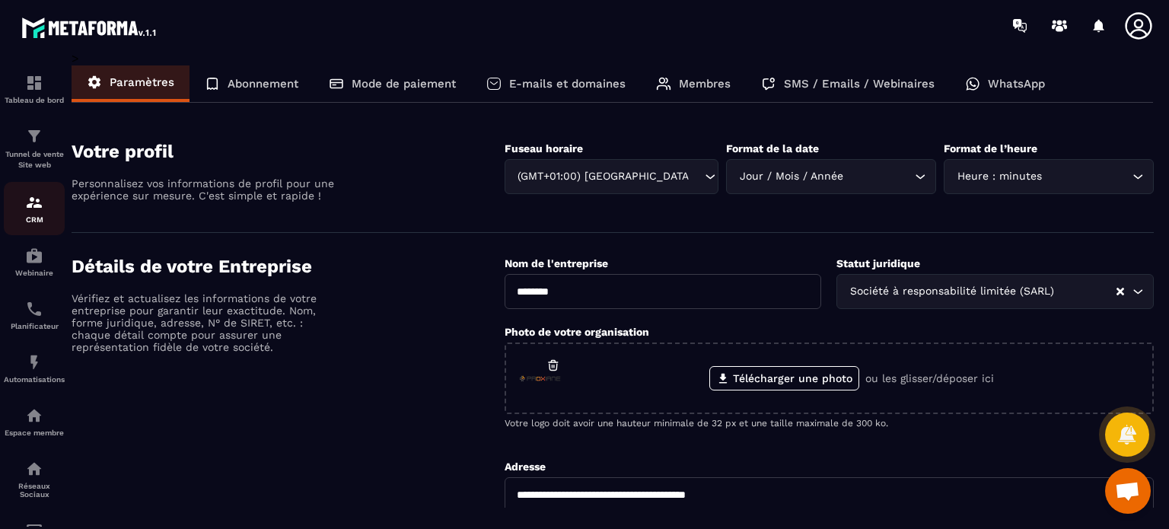
click at [48, 218] on p "CRM" at bounding box center [34, 219] width 61 height 8
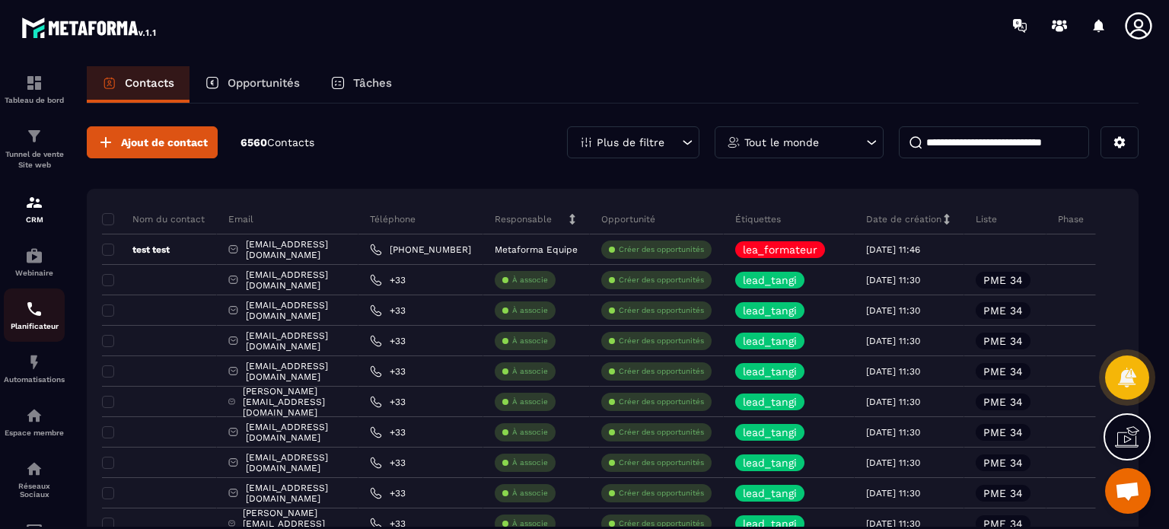
click at [55, 325] on p "Planificateur" at bounding box center [34, 326] width 61 height 8
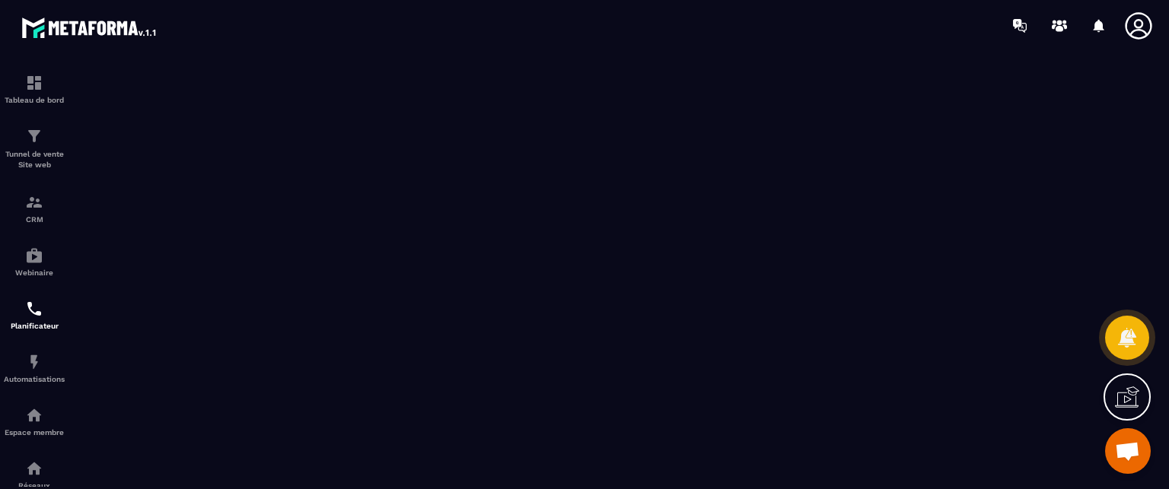
click at [1135, 28] on icon at bounding box center [1139, 26] width 30 height 30
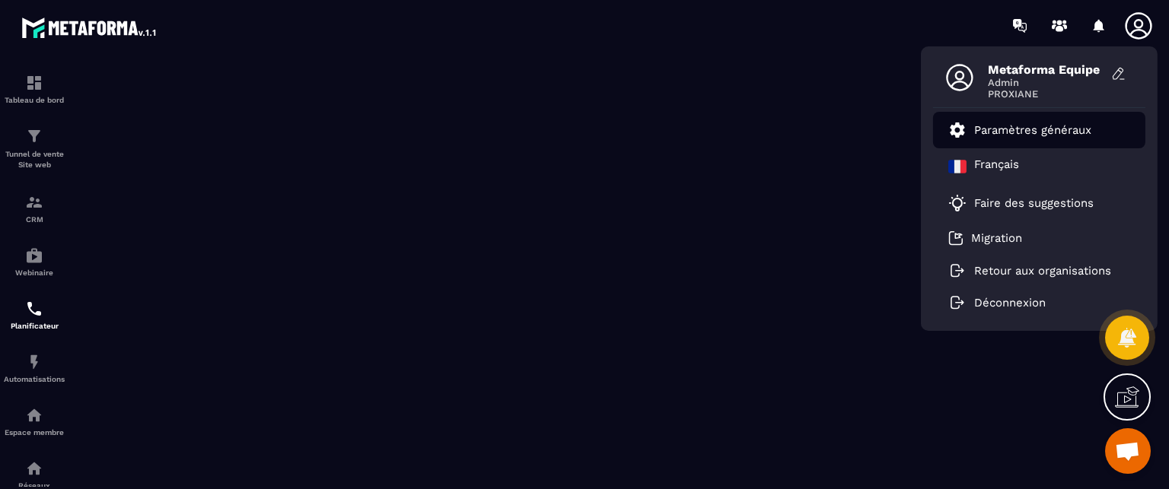
click at [1019, 134] on p "Paramètres généraux" at bounding box center [1032, 130] width 117 height 14
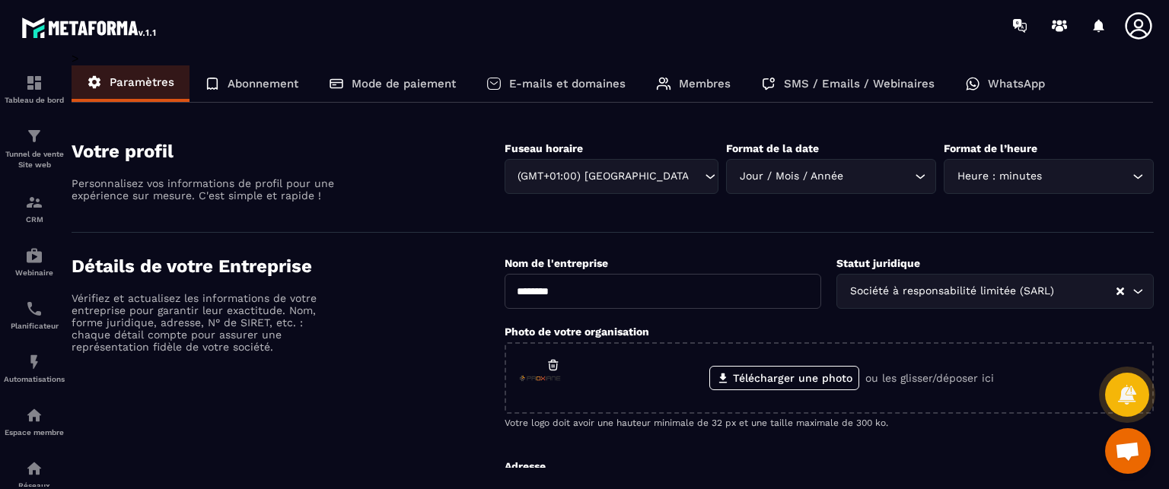
click at [702, 90] on p "Membres" at bounding box center [705, 84] width 52 height 14
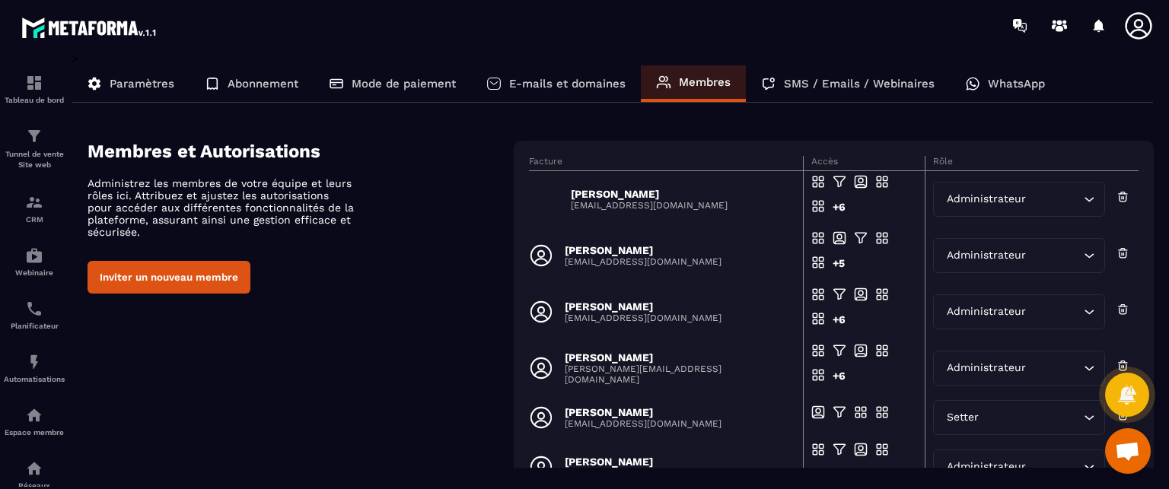
click at [218, 287] on button "Inviter un nouveau membre" at bounding box center [169, 277] width 163 height 33
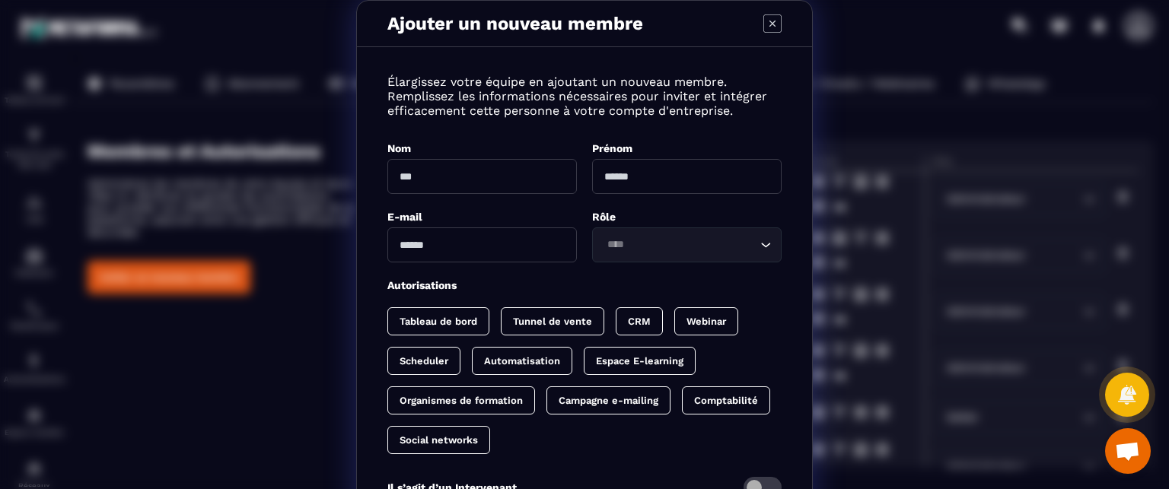
click at [423, 241] on input "Modal window" at bounding box center [482, 245] width 190 height 35
paste input "**********"
type input "**********"
click at [508, 221] on div "E-mail" at bounding box center [482, 216] width 190 height 14
click at [640, 237] on input "Search for option" at bounding box center [679, 245] width 155 height 17
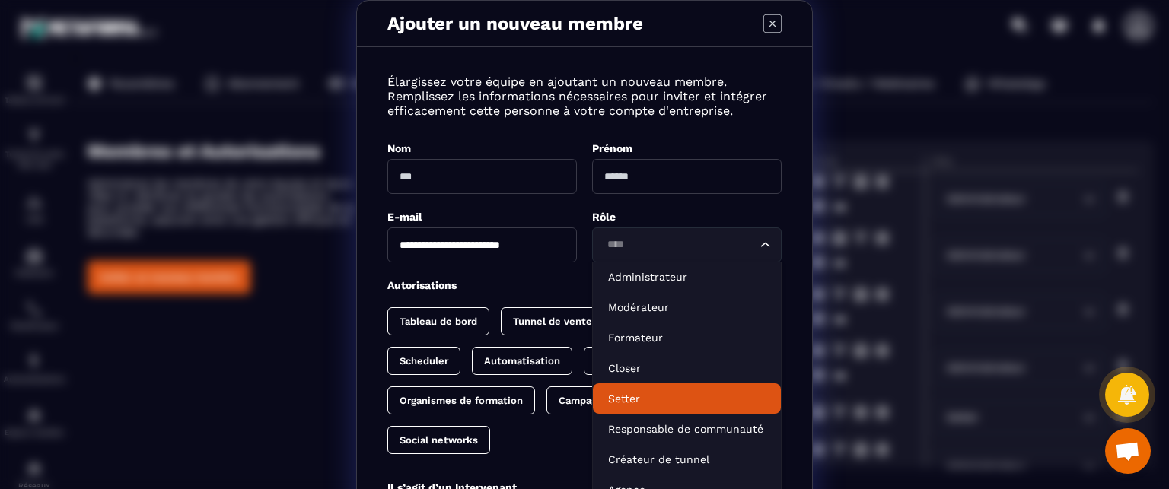
click at [608, 400] on p "Setter" at bounding box center [687, 398] width 158 height 15
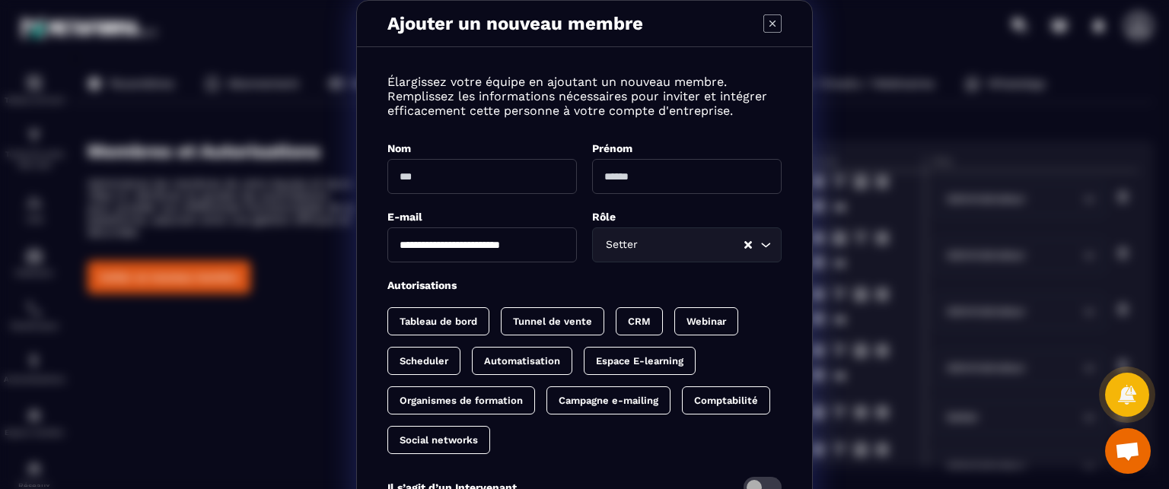
click at [770, 21] on icon "Modal window" at bounding box center [773, 24] width 6 height 6
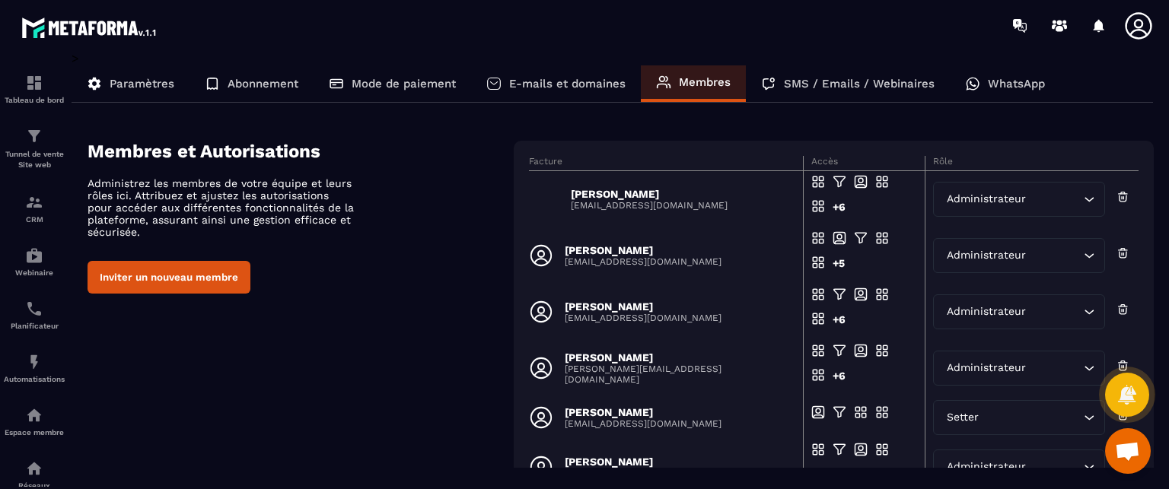
click at [773, 130] on section "Membres et Autorisations Administrez les membres de votre équipe et leurs rôles…" at bounding box center [621, 433] width 1066 height 630
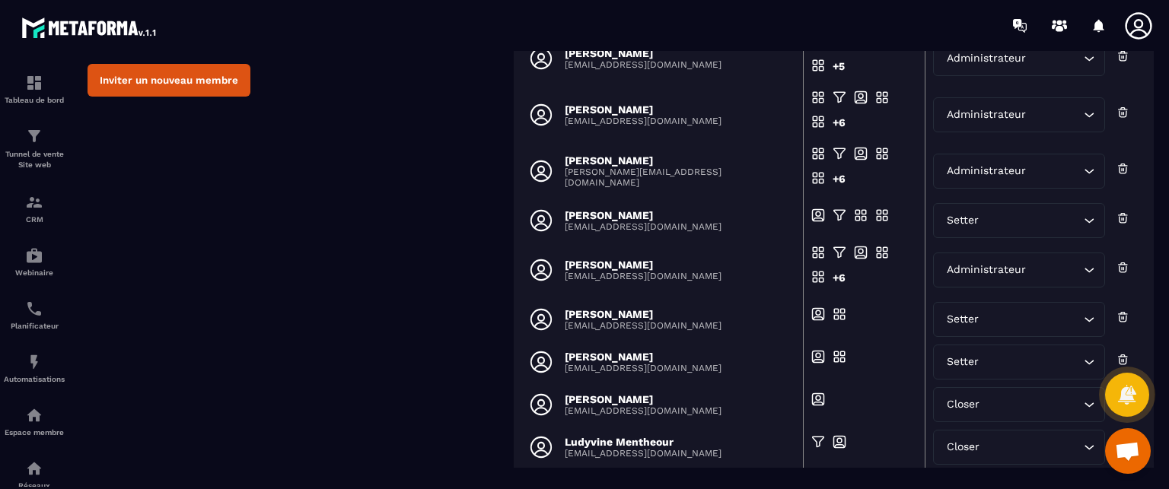
scroll to position [280, 0]
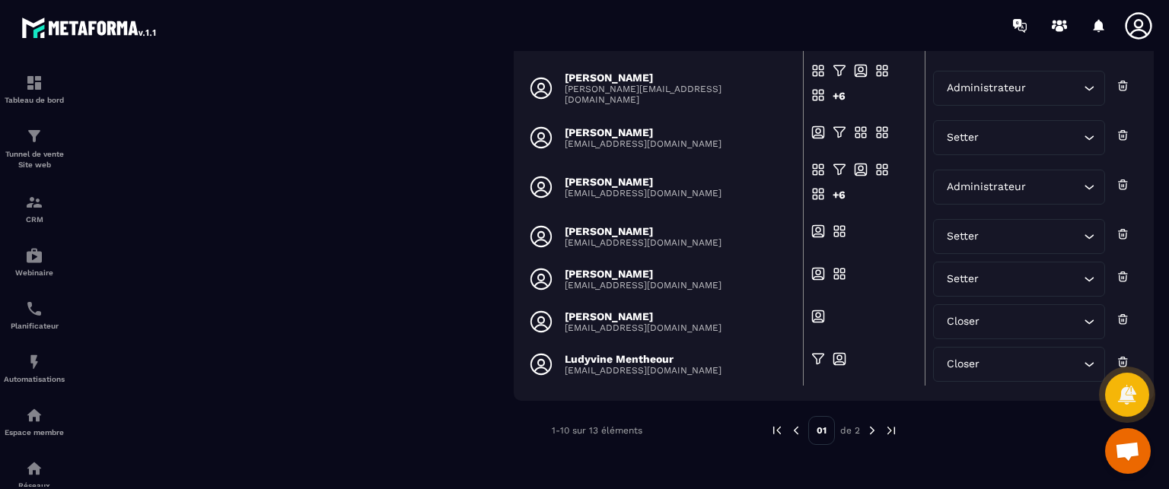
click at [873, 432] on img at bounding box center [873, 431] width 14 height 14
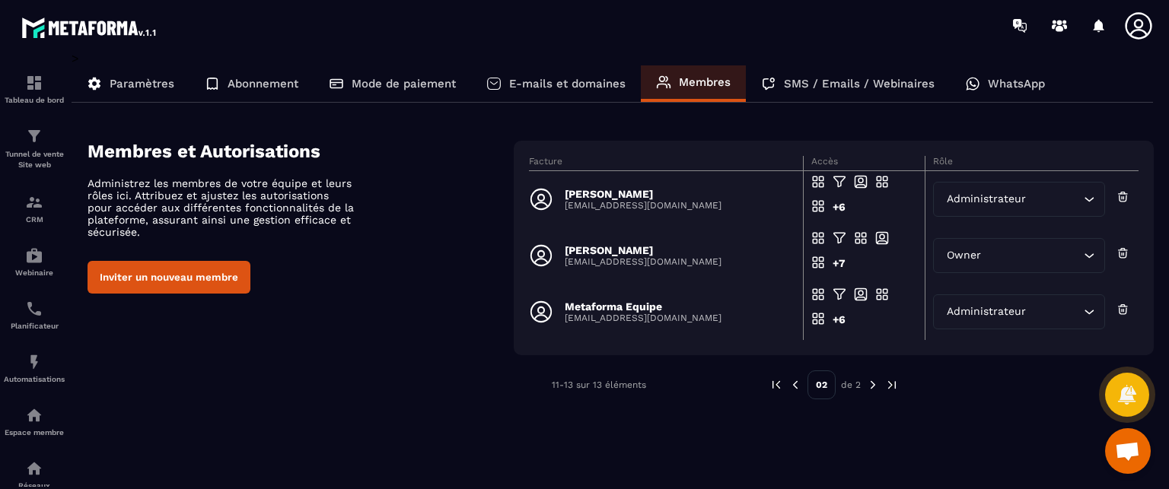
scroll to position [0, 0]
click at [862, 385] on div "02 de 2" at bounding box center [834, 385] width 129 height 29
click at [866, 386] on img at bounding box center [873, 385] width 14 height 14
click at [49, 154] on p "Tunnel de vente Site web" at bounding box center [34, 159] width 61 height 21
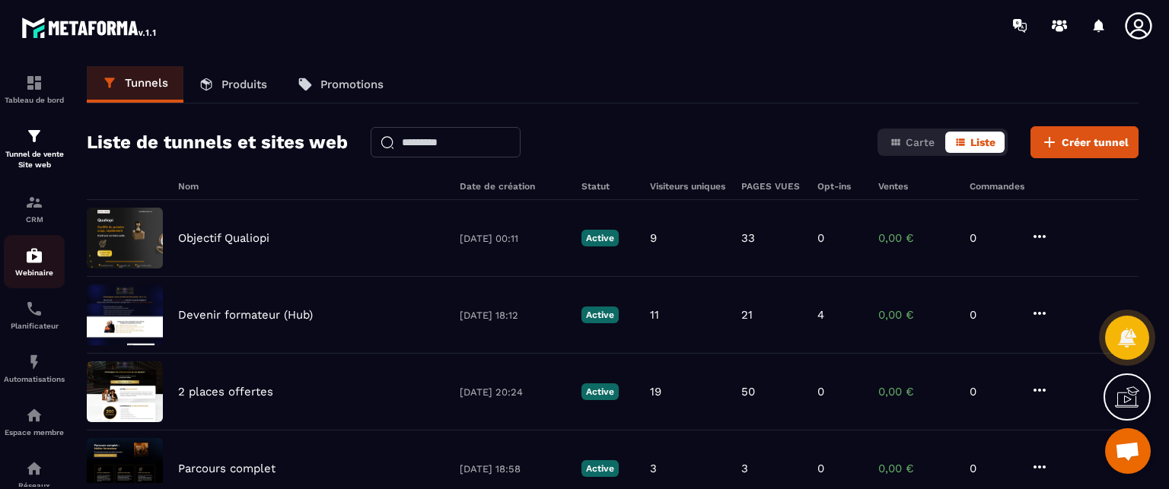
click at [48, 255] on div "Webinaire" at bounding box center [34, 262] width 61 height 30
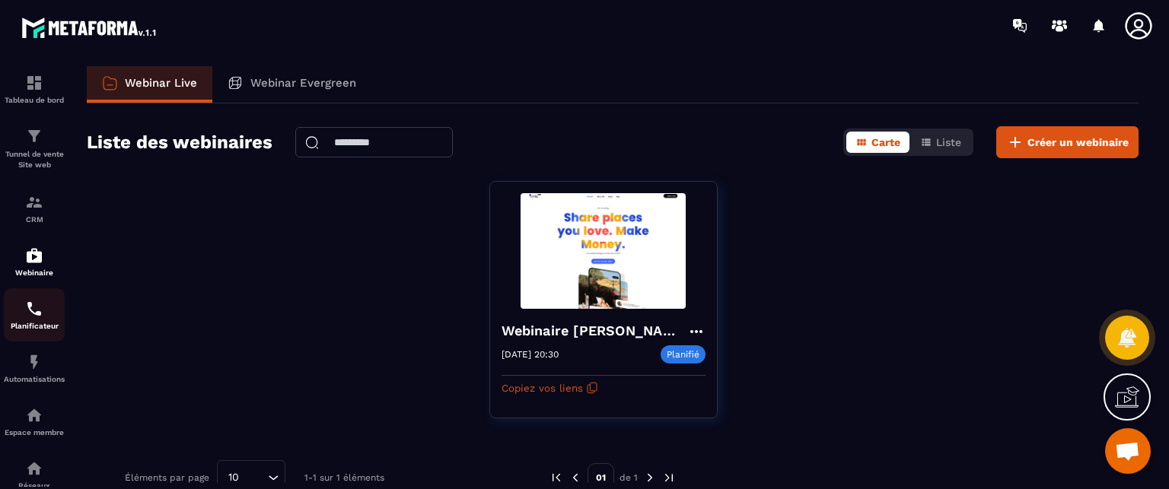
click at [30, 318] on img at bounding box center [34, 309] width 18 height 18
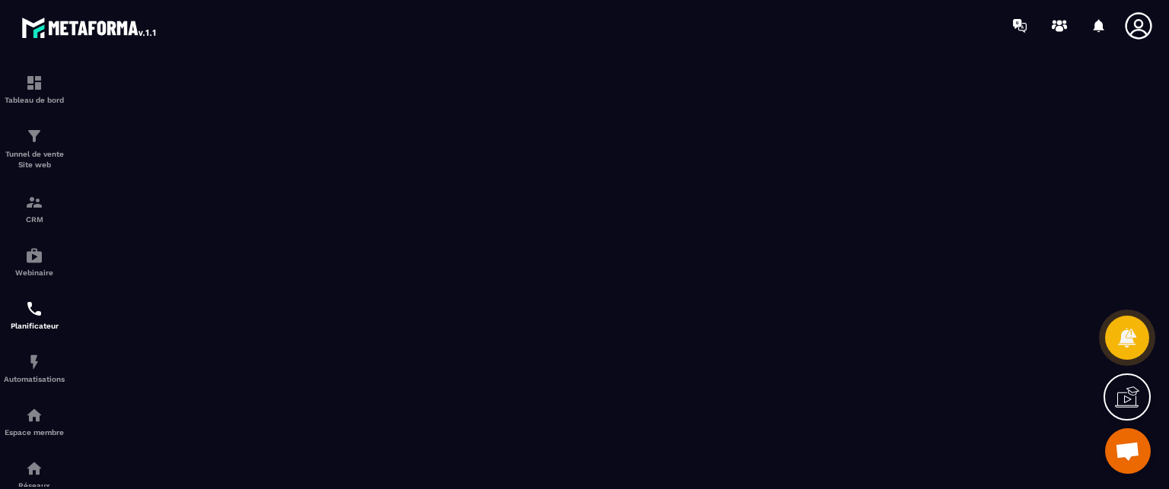
click at [1127, 24] on icon at bounding box center [1138, 25] width 27 height 27
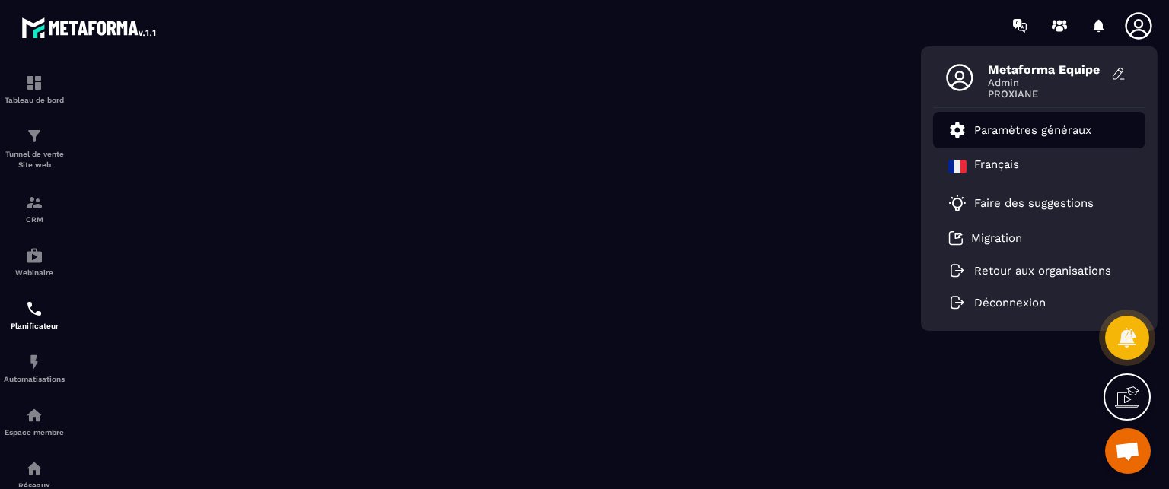
click at [1016, 139] on link "Paramètres généraux" at bounding box center [1019, 130] width 143 height 18
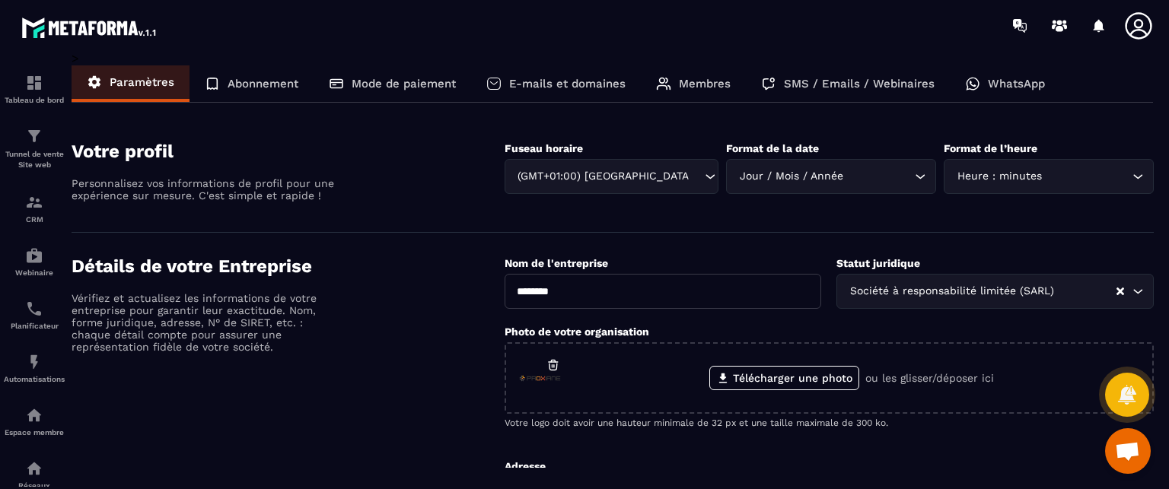
click at [699, 91] on div "Membres" at bounding box center [693, 83] width 105 height 37
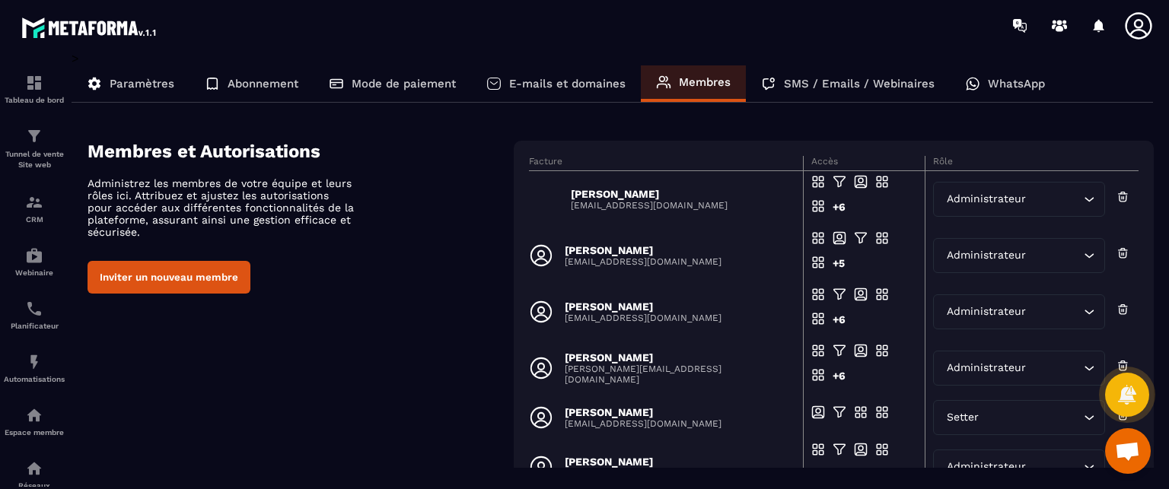
click at [792, 88] on p "SMS / Emails / Webinaires" at bounding box center [859, 84] width 151 height 14
